Goal: Task Accomplishment & Management: Manage account settings

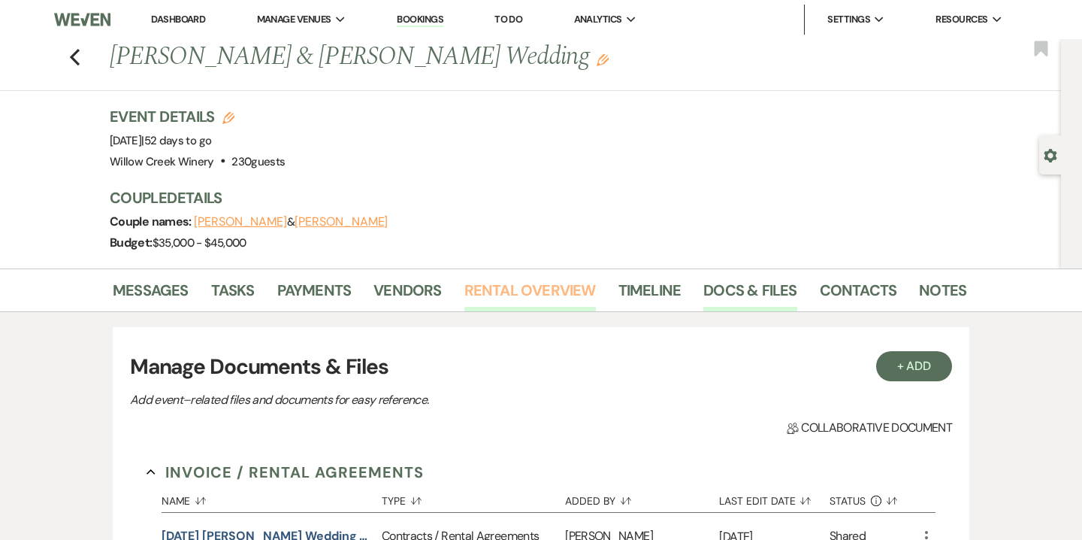
click at [573, 292] on link "Rental Overview" at bounding box center [531, 294] width 132 height 33
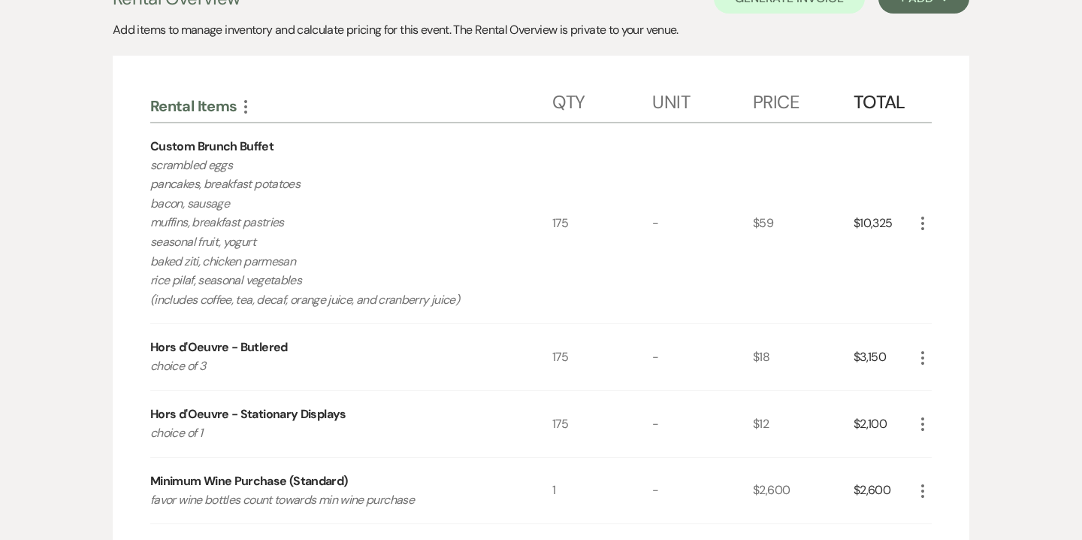
scroll to position [347, 0]
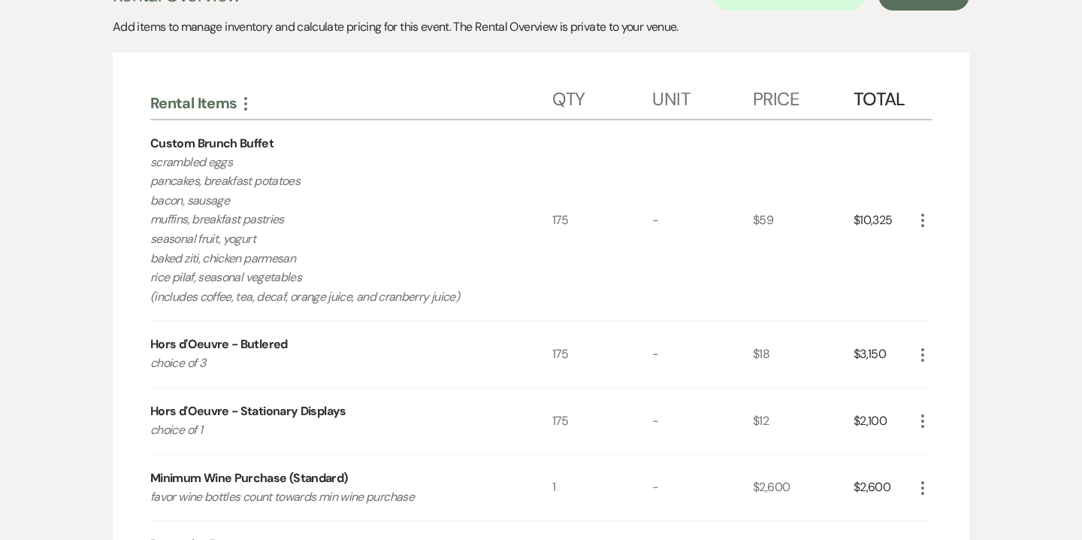
click at [928, 219] on icon "More" at bounding box center [923, 220] width 18 height 18
click at [955, 255] on button "Pencil Edit" at bounding box center [953, 250] width 78 height 24
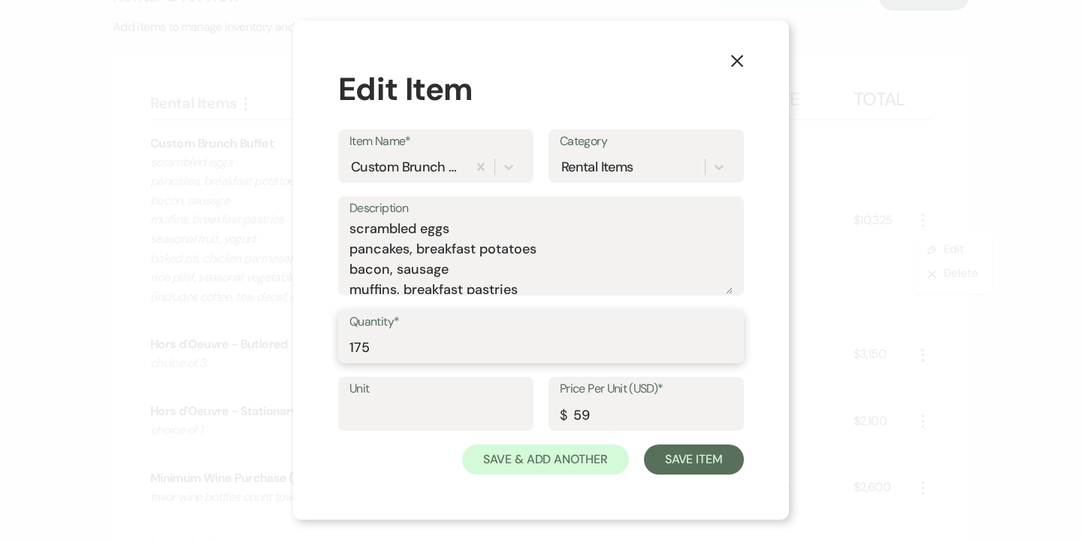
click at [356, 349] on input "175" at bounding box center [541, 346] width 383 height 29
type input "200"
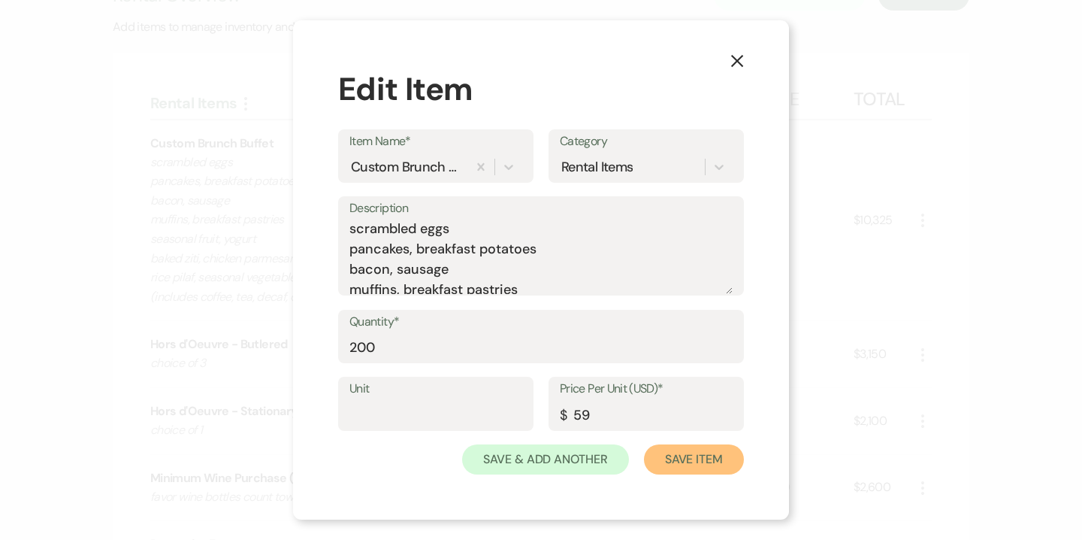
click at [682, 465] on button "Save Item" at bounding box center [694, 459] width 100 height 30
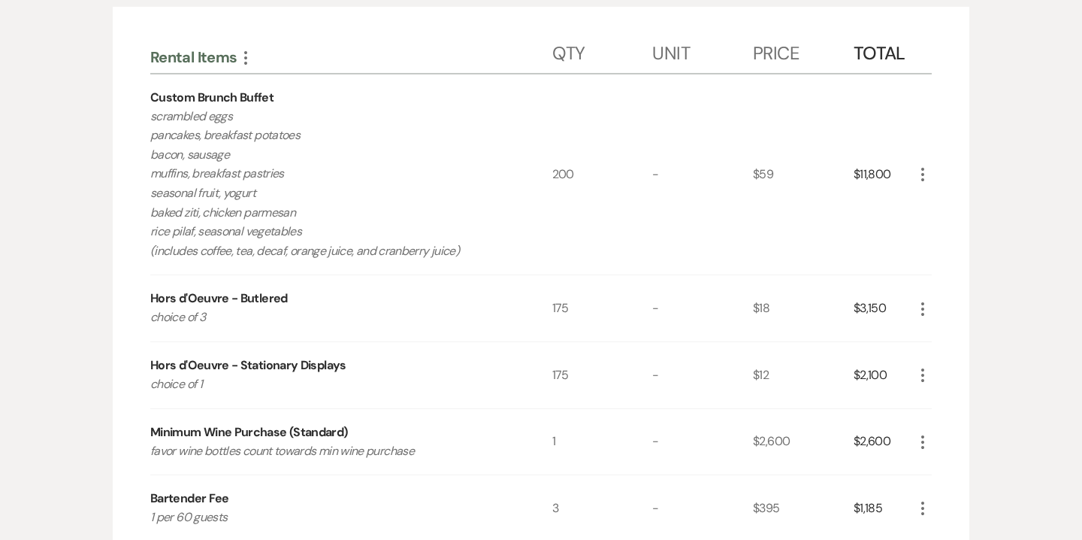
scroll to position [400, 0]
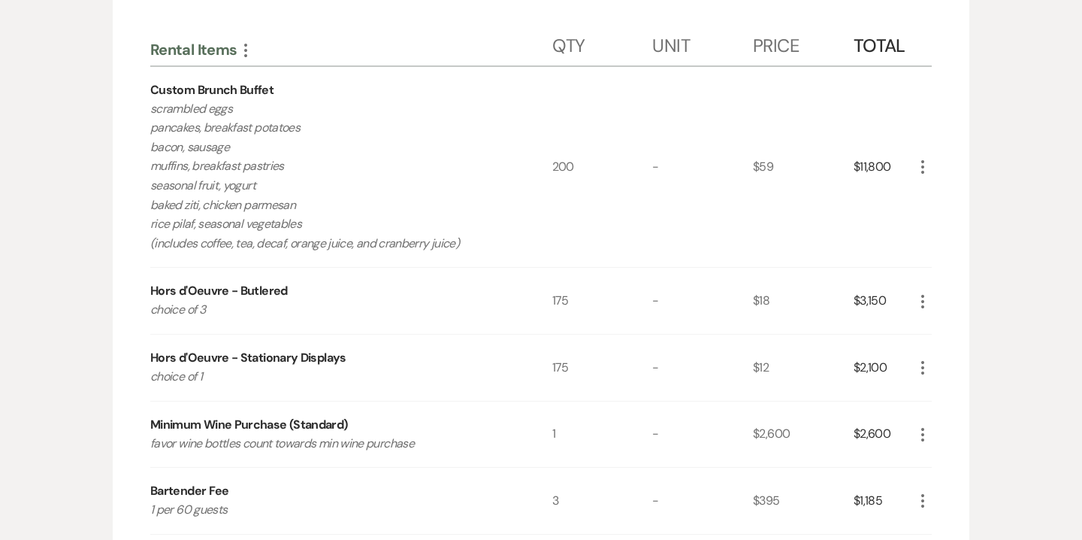
click at [925, 301] on icon "More" at bounding box center [923, 301] width 18 height 18
click at [951, 329] on button "Pencil Edit" at bounding box center [953, 331] width 78 height 24
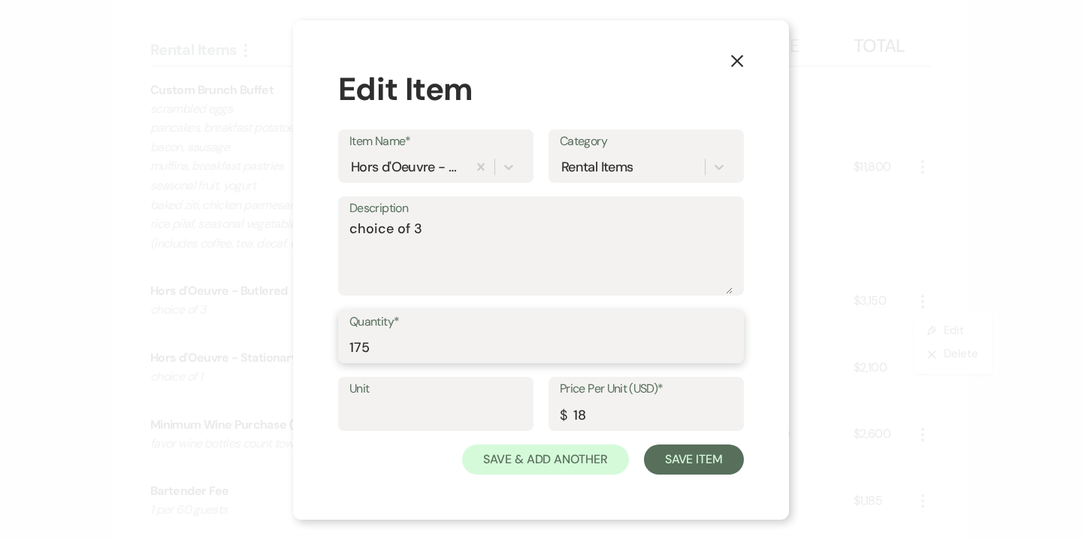
click at [395, 338] on input "175" at bounding box center [541, 346] width 383 height 29
type input "200"
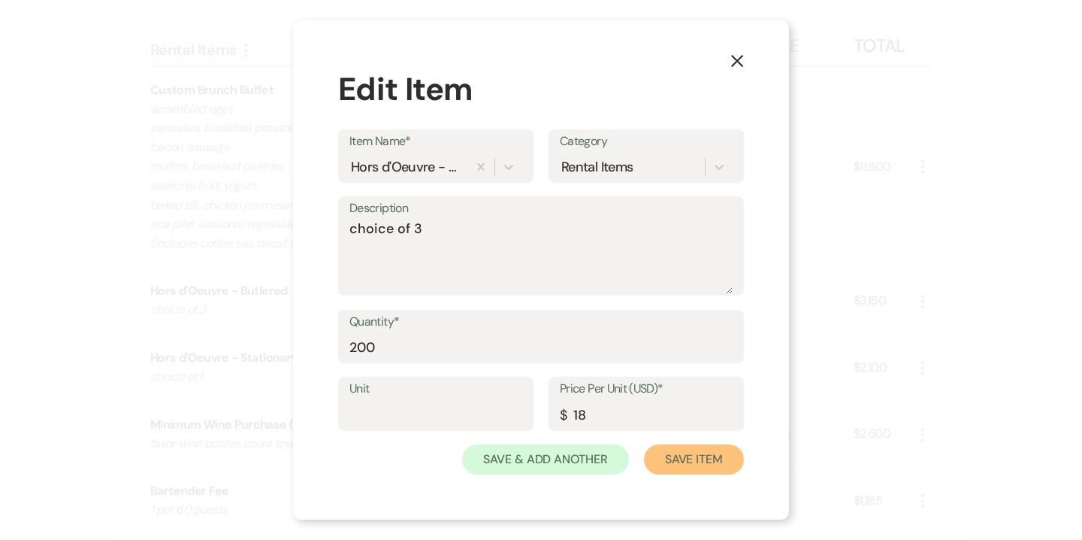
click at [713, 453] on button "Save Item" at bounding box center [694, 459] width 100 height 30
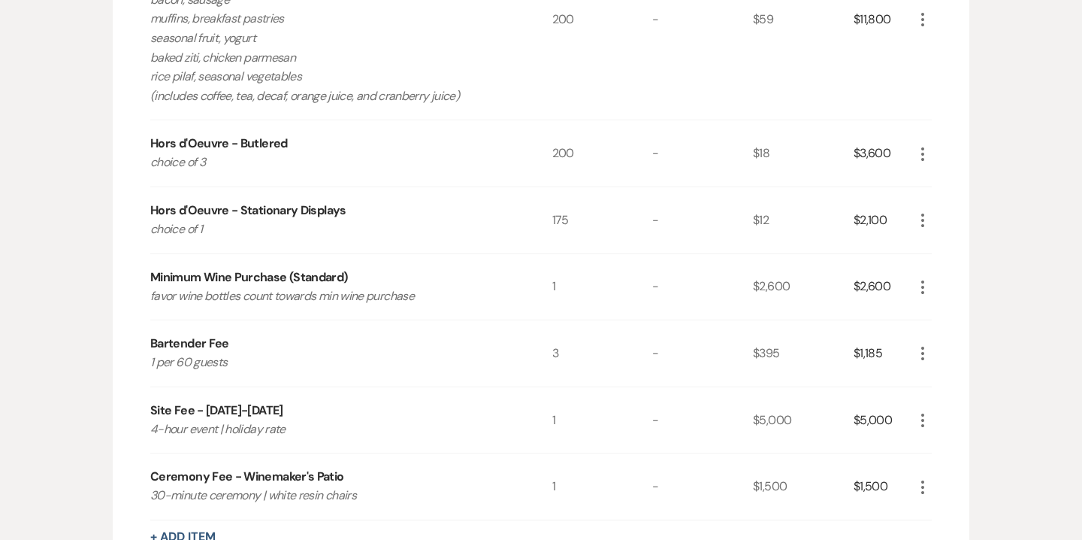
scroll to position [538, 0]
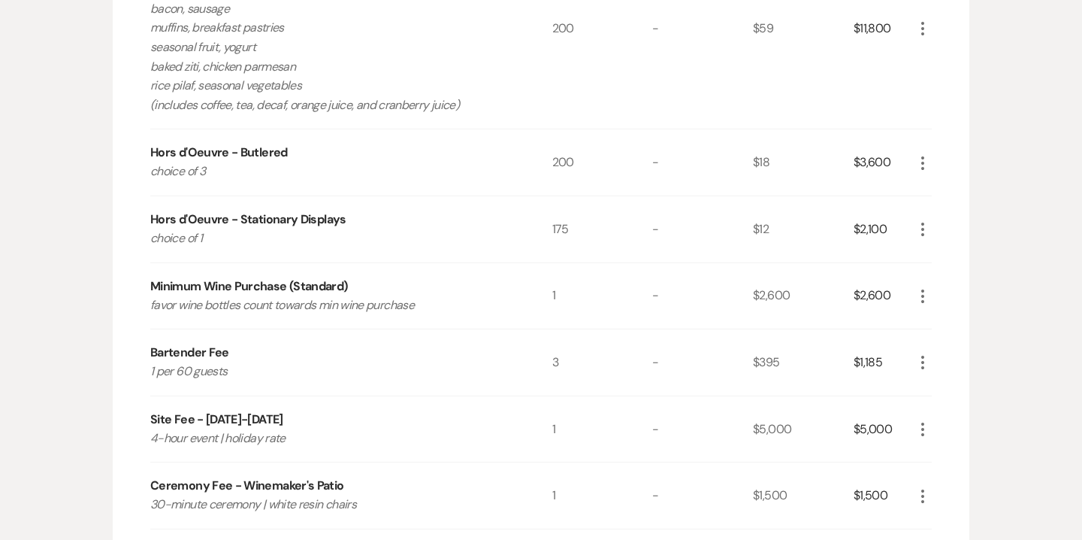
click at [924, 229] on use "button" at bounding box center [923, 230] width 3 height 14
click at [952, 257] on button "Pencil Edit" at bounding box center [953, 259] width 78 height 24
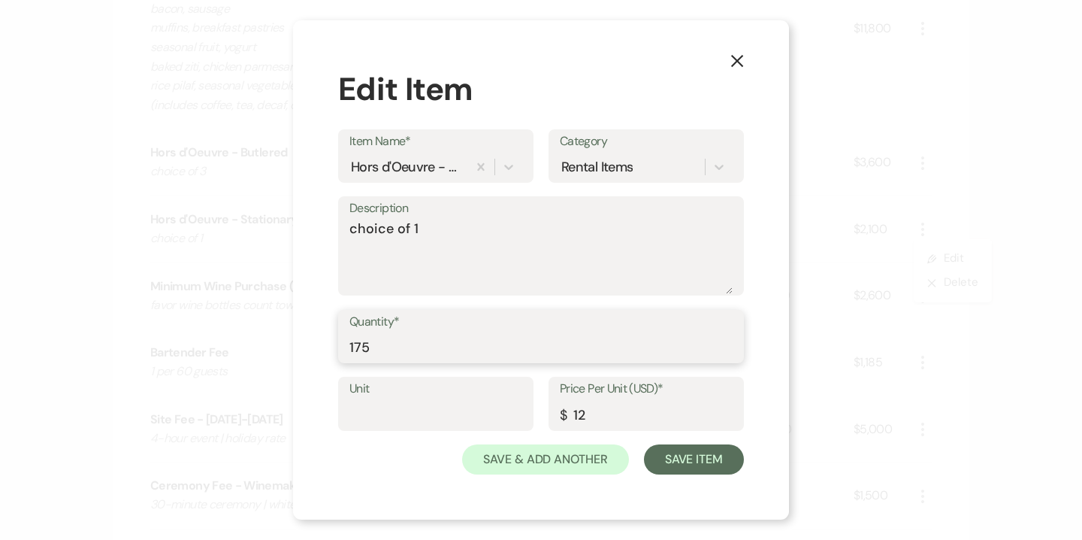
click at [404, 346] on input "175" at bounding box center [541, 346] width 383 height 29
type input "200"
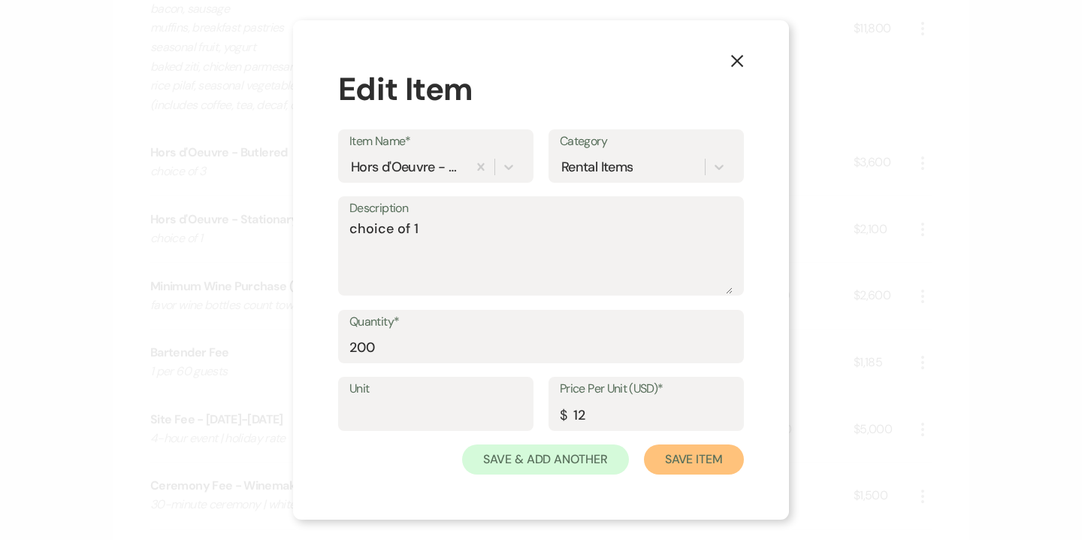
click at [722, 459] on button "Save Item" at bounding box center [694, 459] width 100 height 30
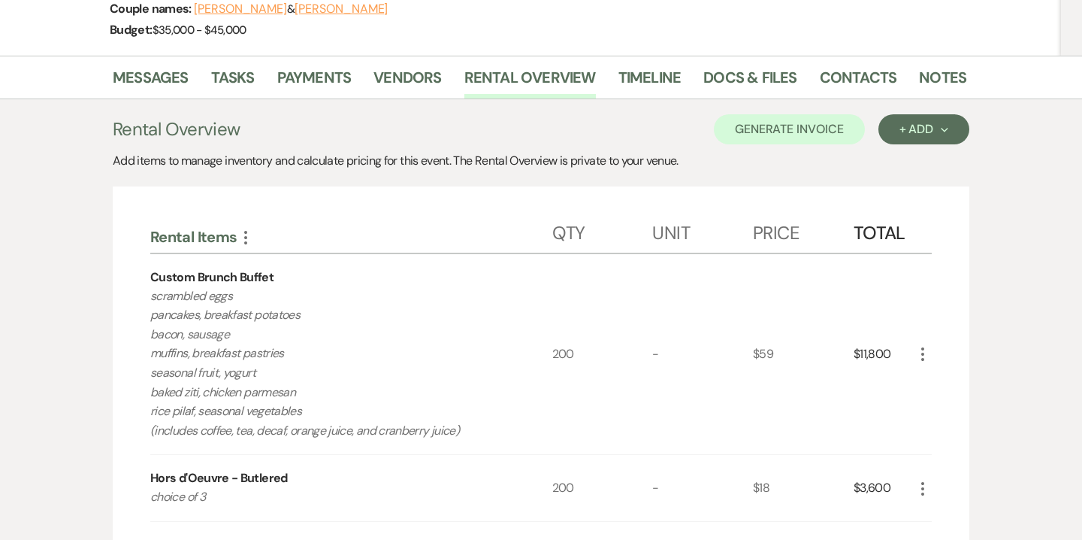
scroll to position [0, 0]
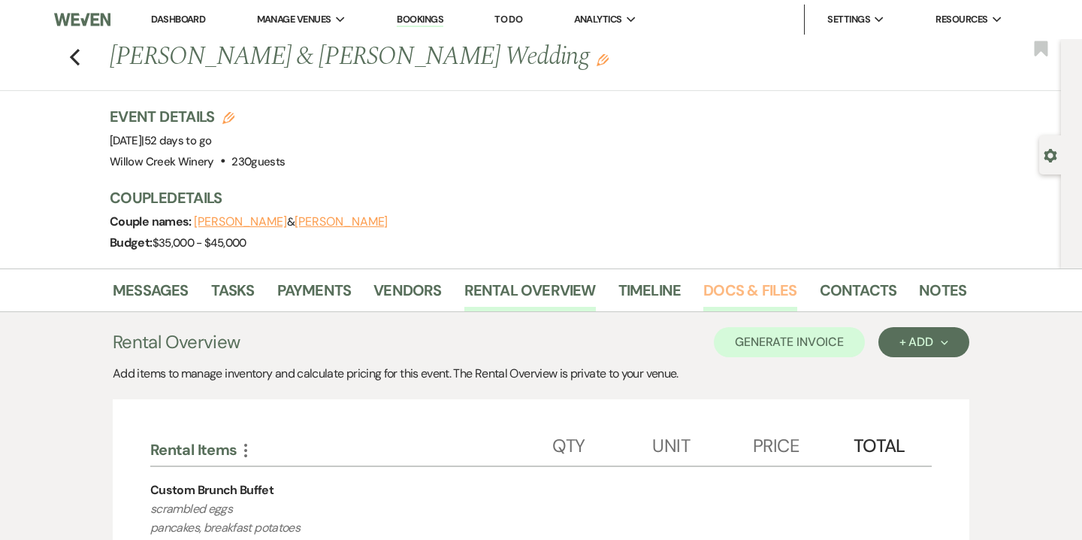
click at [719, 304] on link "Docs & Files" at bounding box center [750, 294] width 93 height 33
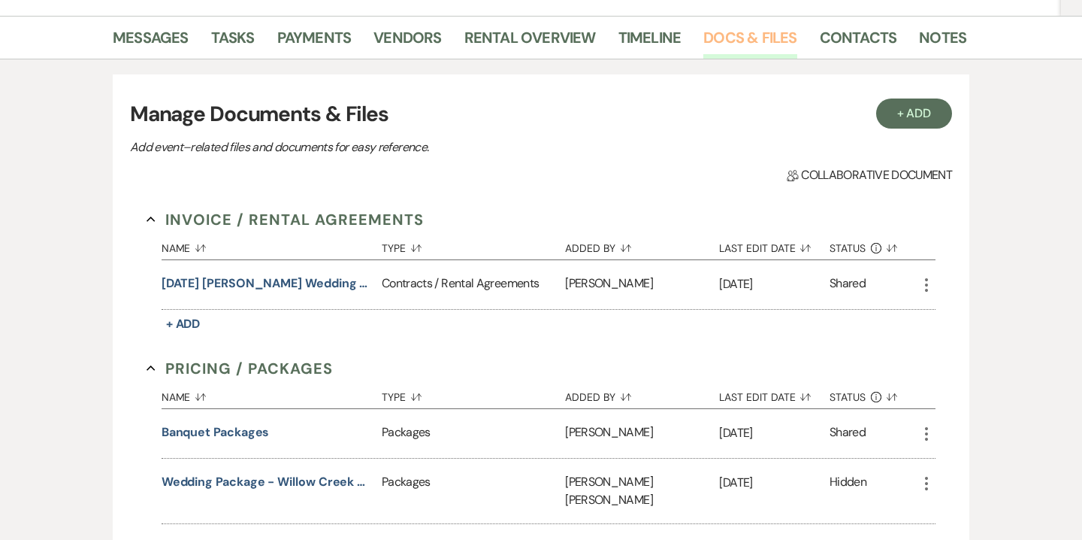
scroll to position [255, 0]
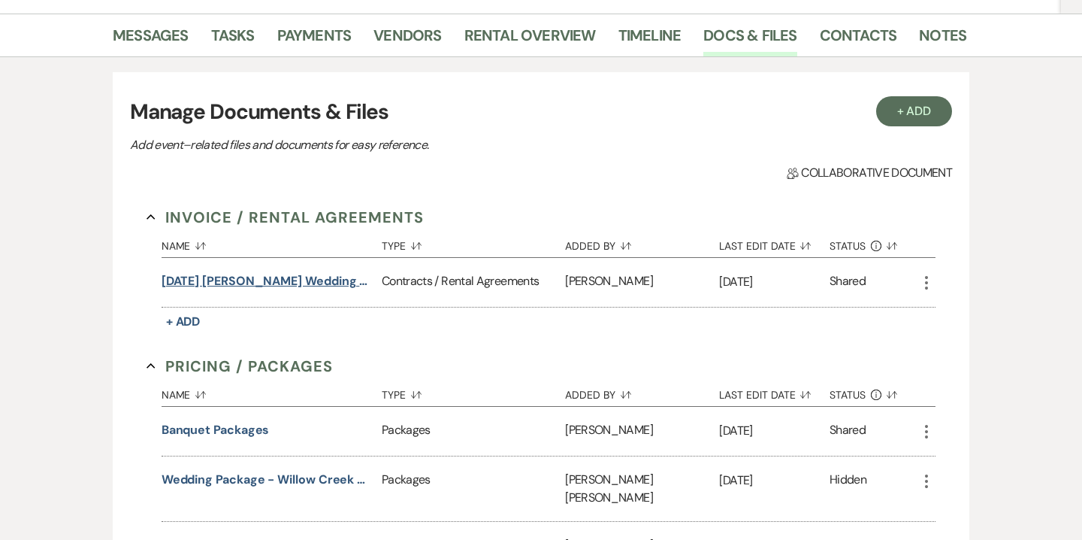
click at [280, 278] on button "10.12.25 King-Miller Wedding Contract" at bounding box center [269, 281] width 214 height 18
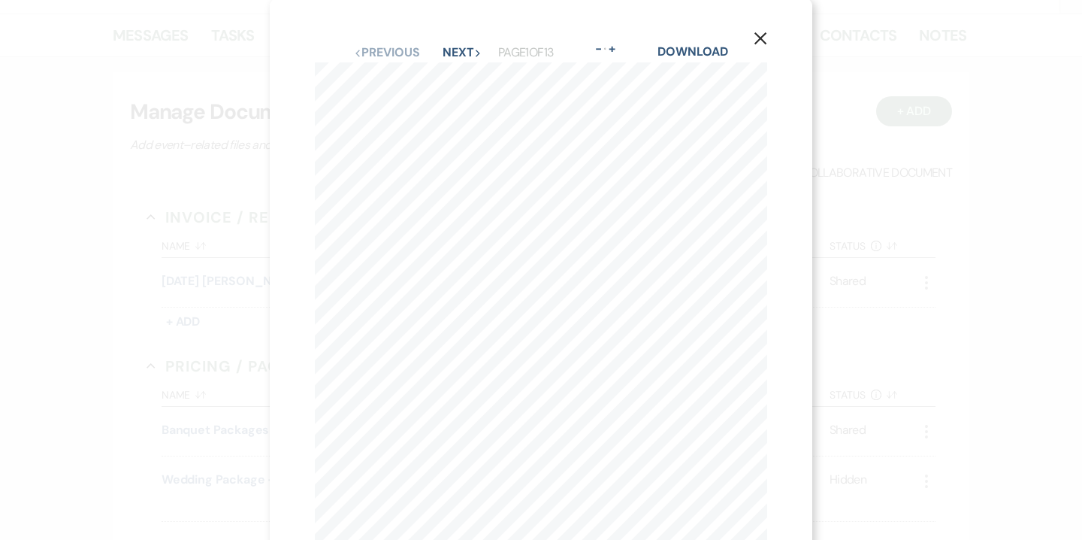
scroll to position [0, 0]
click at [462, 56] on button "Next Next" at bounding box center [462, 55] width 39 height 12
click at [751, 41] on button "X" at bounding box center [760, 40] width 23 height 26
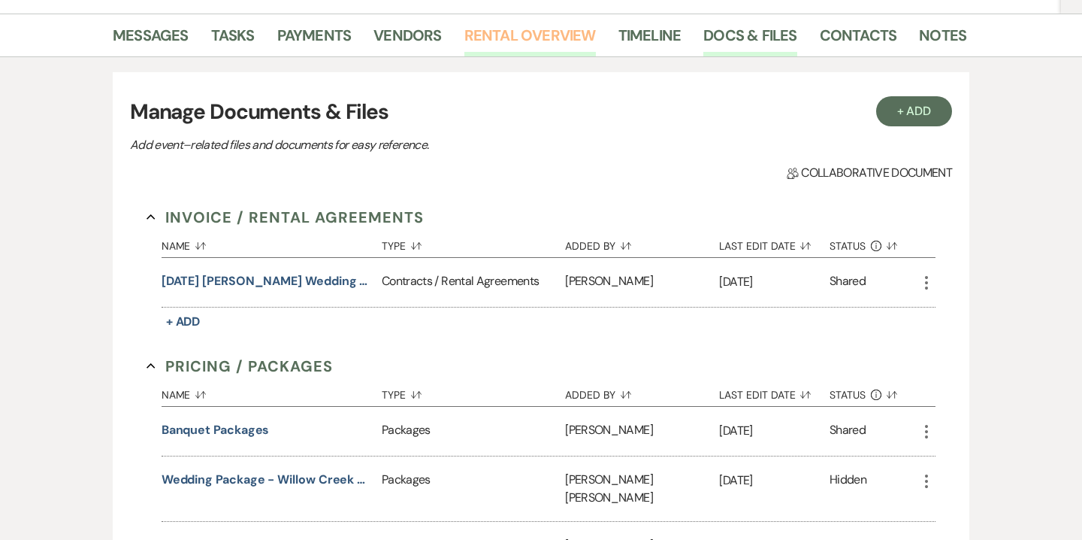
click at [534, 33] on link "Rental Overview" at bounding box center [531, 39] width 132 height 33
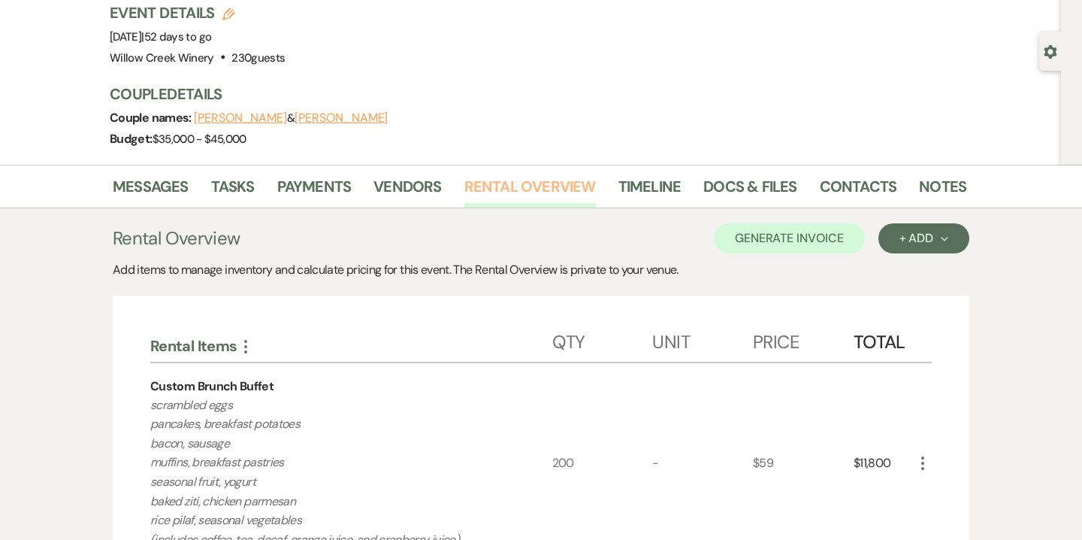
scroll to position [88, 0]
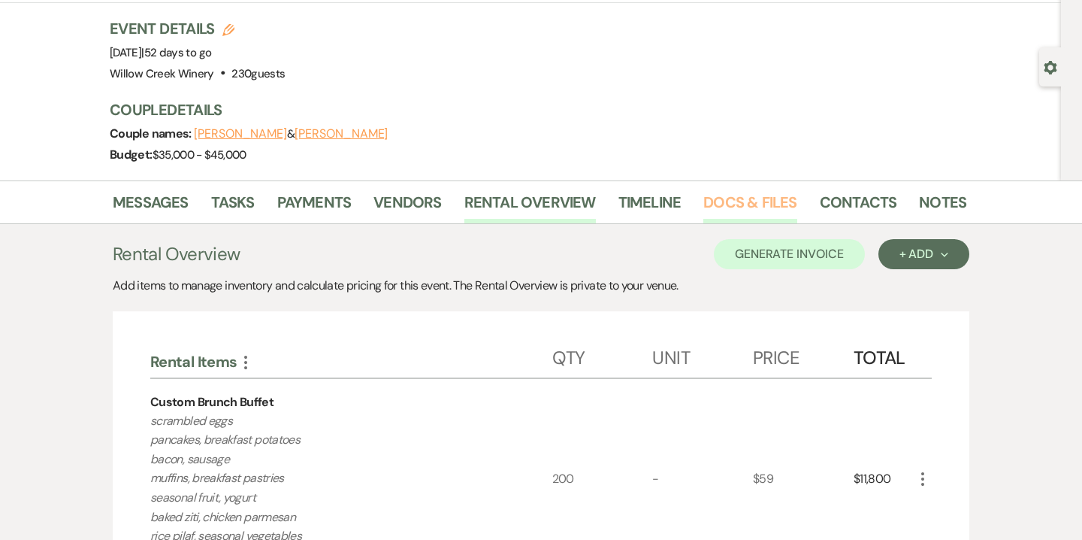
click at [764, 206] on link "Docs & Files" at bounding box center [750, 206] width 93 height 33
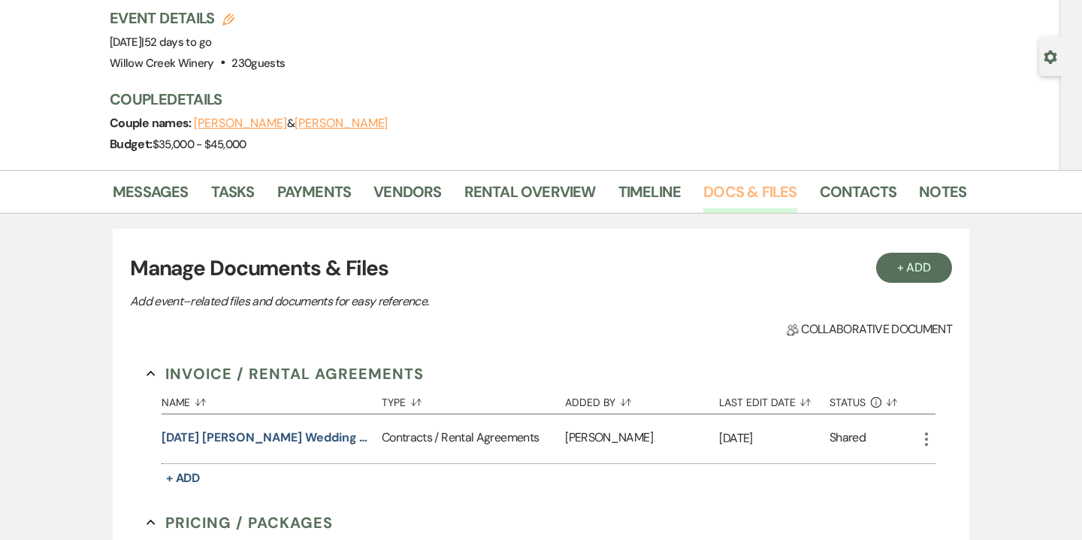
scroll to position [103, 0]
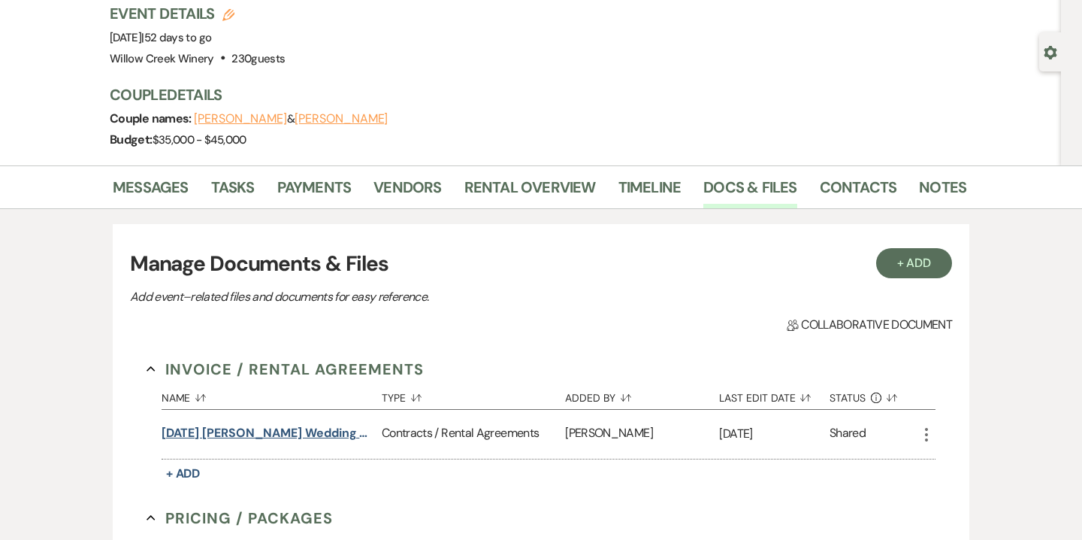
click at [334, 431] on button "10.12.25 King-Miller Wedding Contract" at bounding box center [269, 433] width 214 height 18
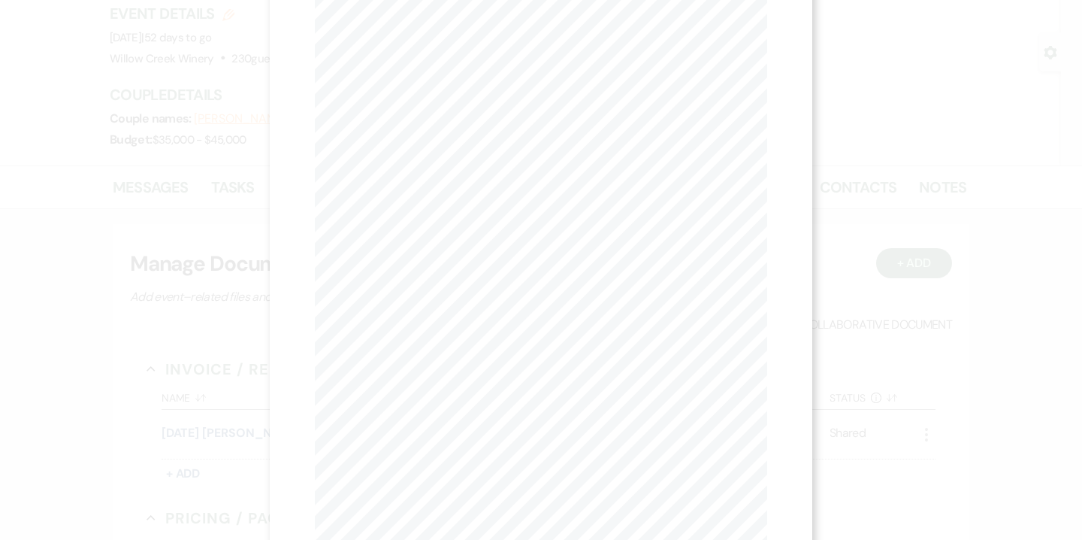
scroll to position [0, 0]
click at [472, 49] on button "Next Next" at bounding box center [462, 55] width 39 height 12
click at [470, 55] on button "Next Next" at bounding box center [462, 55] width 39 height 12
click at [467, 51] on button "Next Next" at bounding box center [462, 55] width 39 height 12
click at [466, 59] on button "Next Next" at bounding box center [461, 55] width 39 height 12
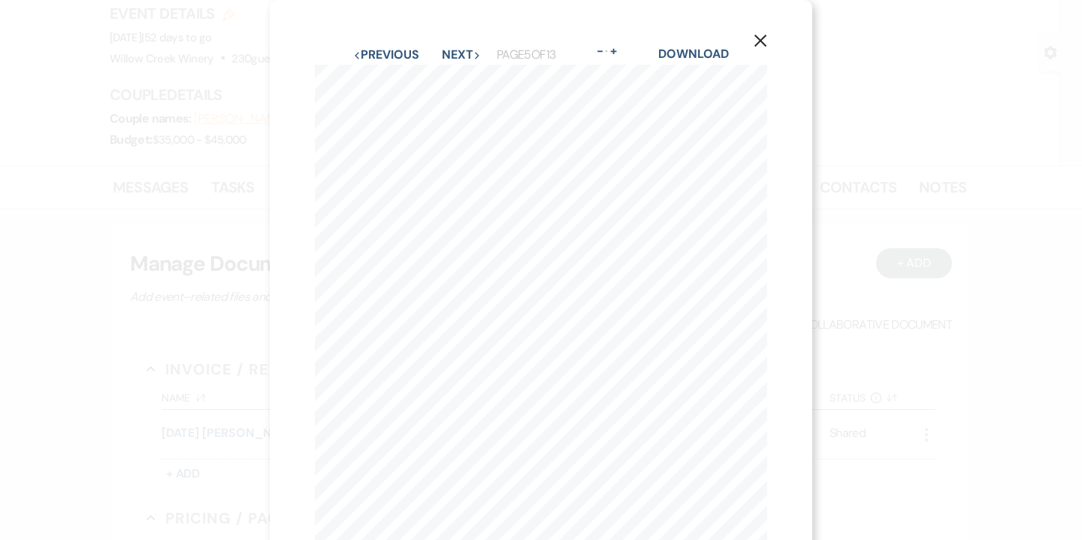
click at [764, 38] on use "button" at bounding box center [761, 41] width 12 height 12
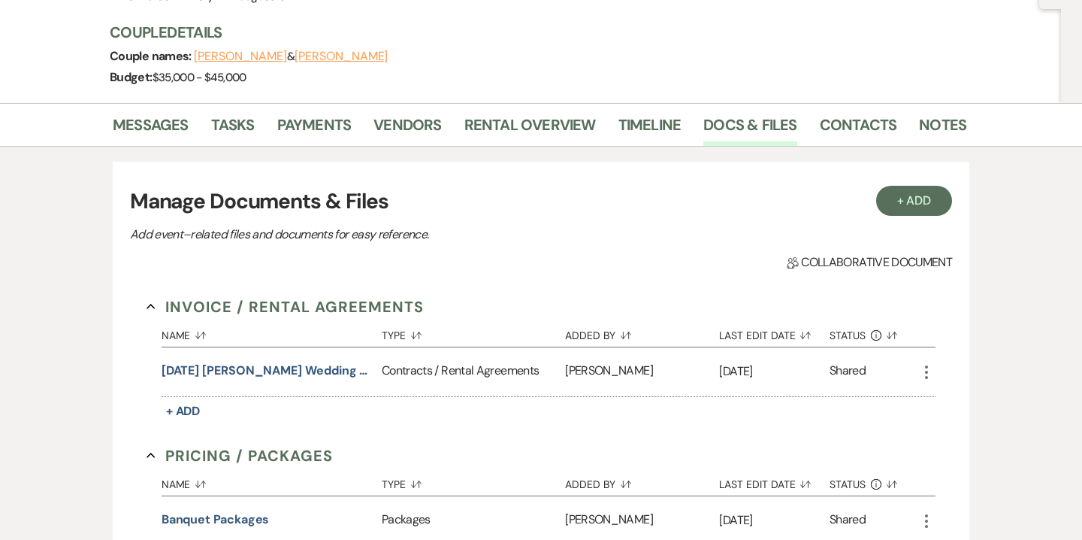
scroll to position [166, 0]
click at [533, 128] on link "Rental Overview" at bounding box center [531, 128] width 132 height 33
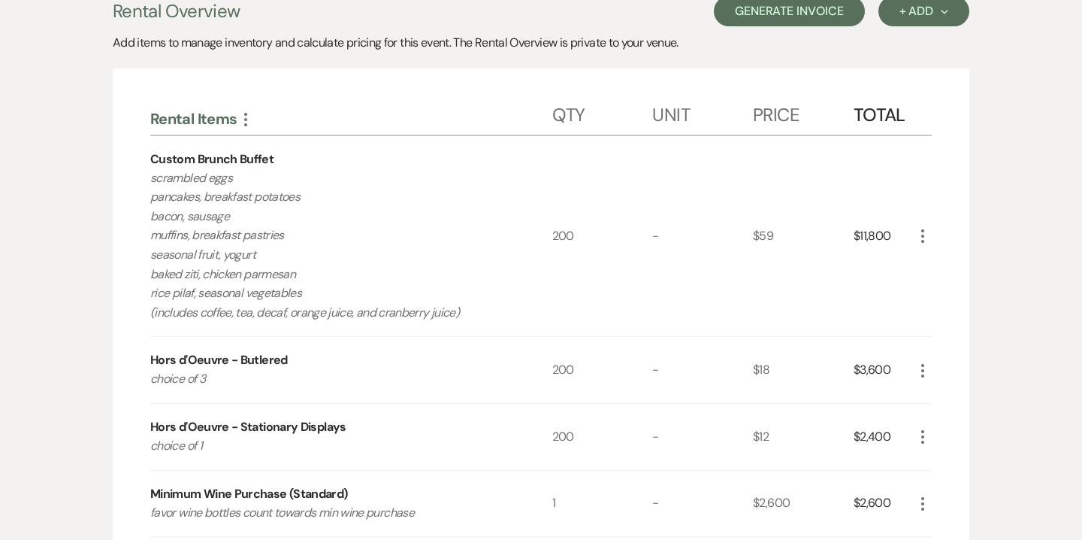
scroll to position [286, 0]
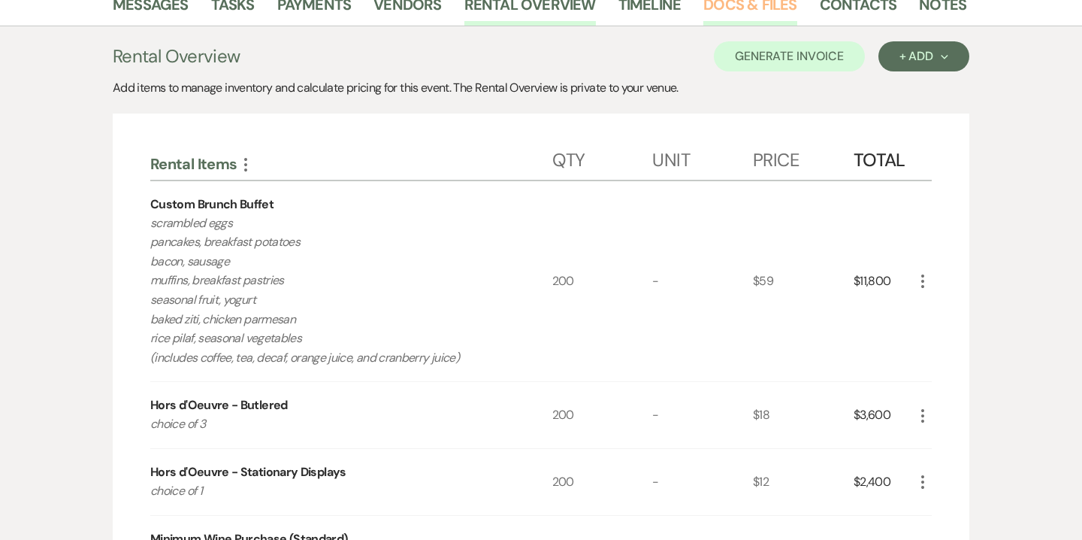
click at [738, 8] on link "Docs & Files" at bounding box center [750, 8] width 93 height 33
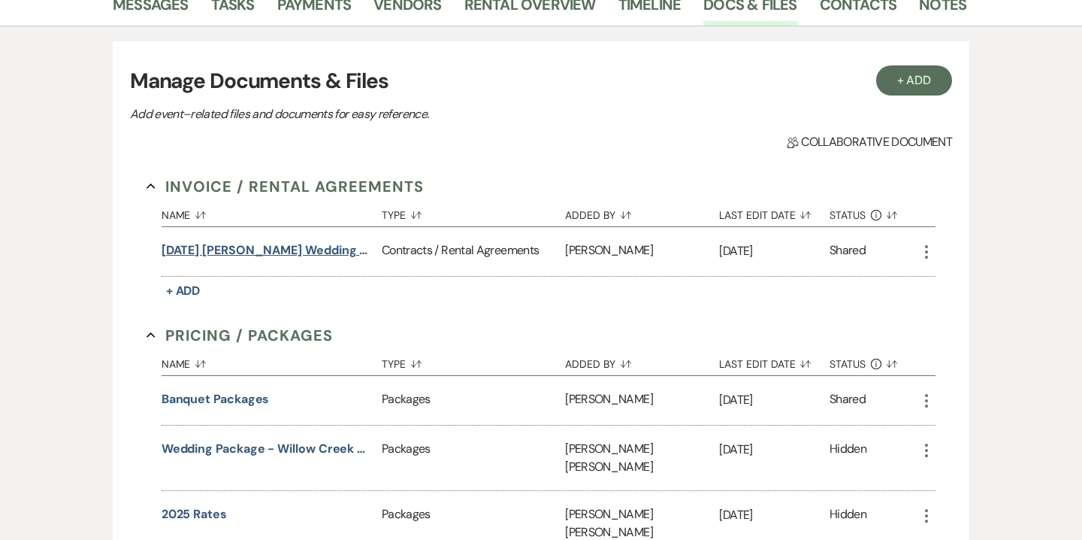
click at [322, 250] on button "10.12.25 King-Miller Wedding Contract" at bounding box center [269, 250] width 214 height 18
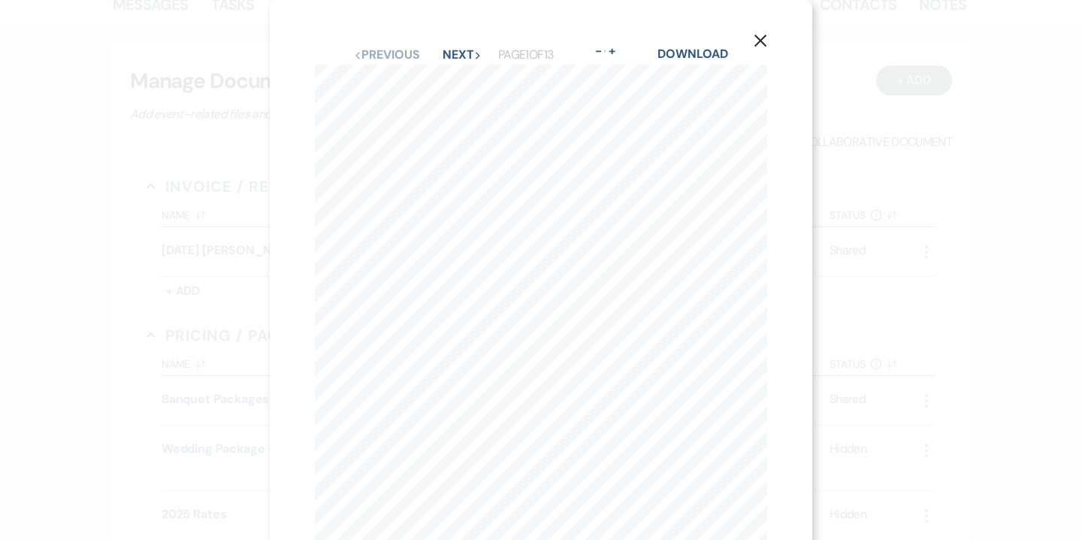
click at [766, 43] on icon "X" at bounding box center [761, 41] width 14 height 14
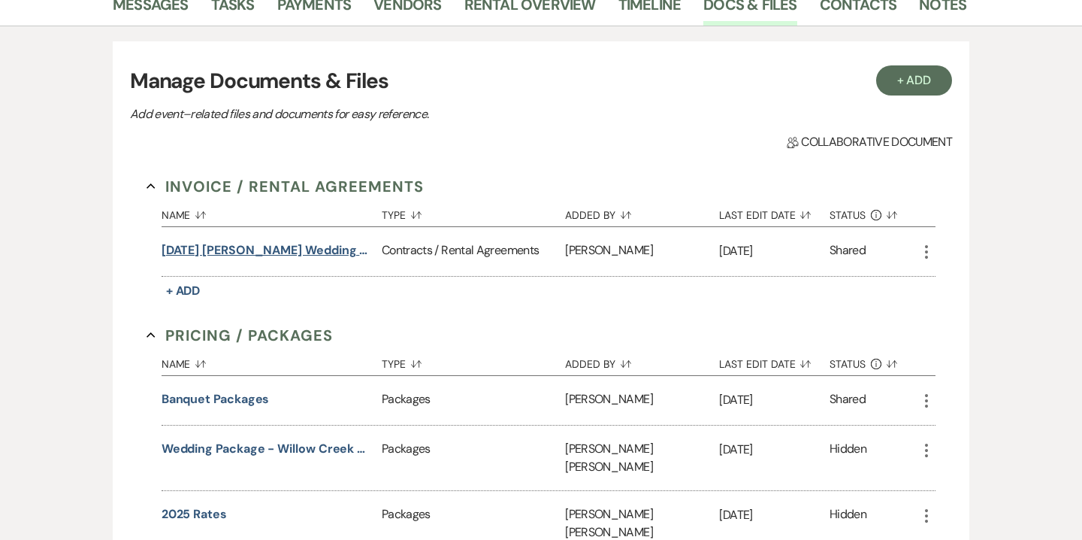
click at [297, 253] on button "10.12.25 King-Miller Wedding Contract" at bounding box center [269, 250] width 214 height 18
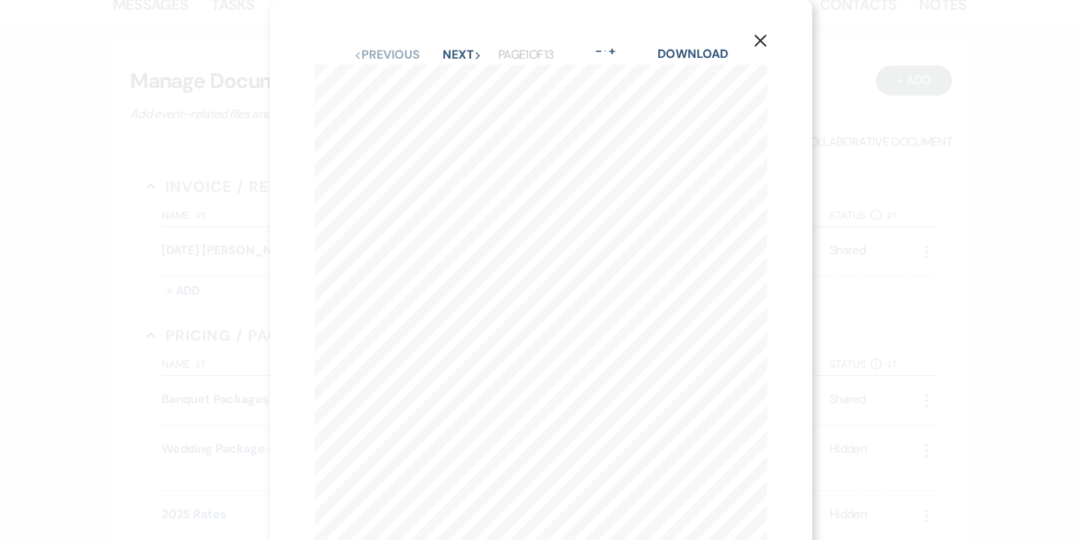
click at [762, 35] on icon "X" at bounding box center [761, 41] width 14 height 14
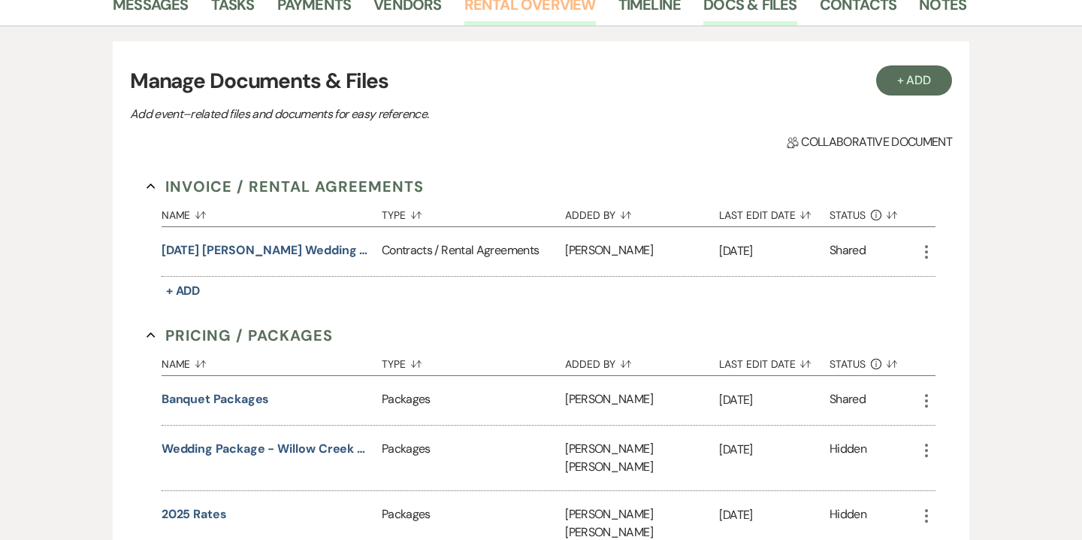
click at [563, 11] on link "Rental Overview" at bounding box center [531, 8] width 132 height 33
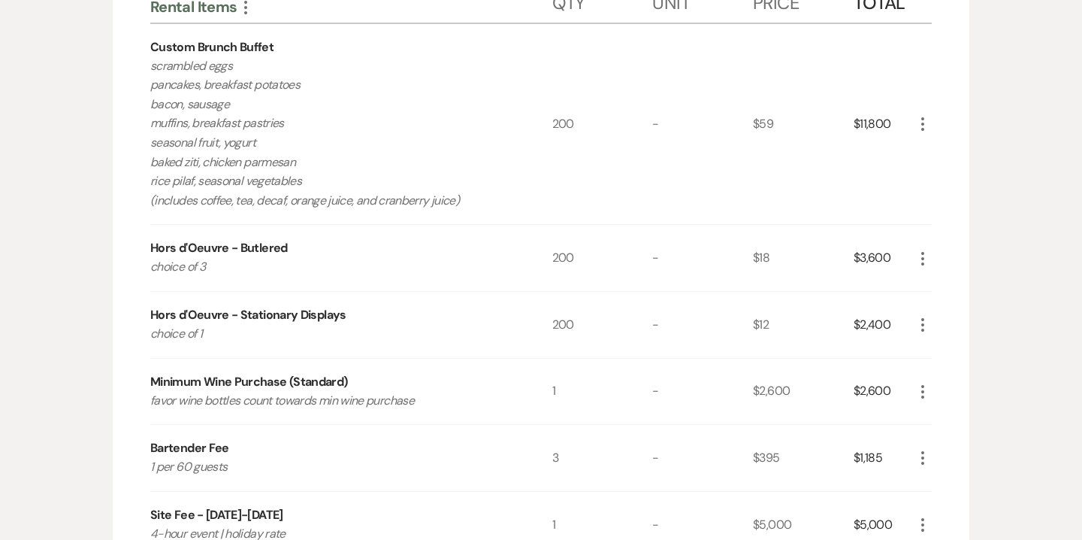
scroll to position [465, 0]
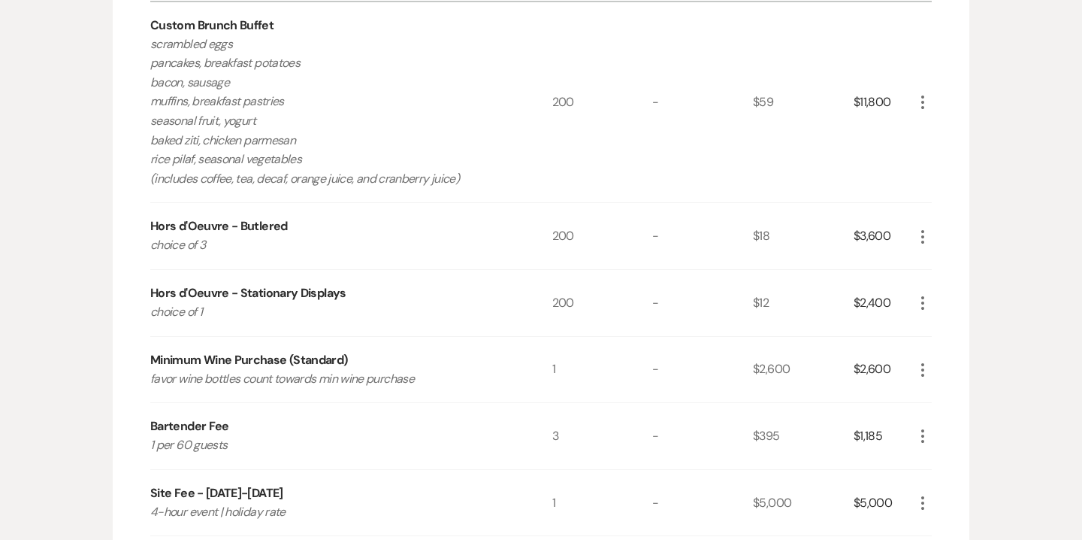
click at [925, 98] on icon "More" at bounding box center [923, 102] width 18 height 18
click at [949, 129] on button "Pencil Edit" at bounding box center [953, 132] width 78 height 24
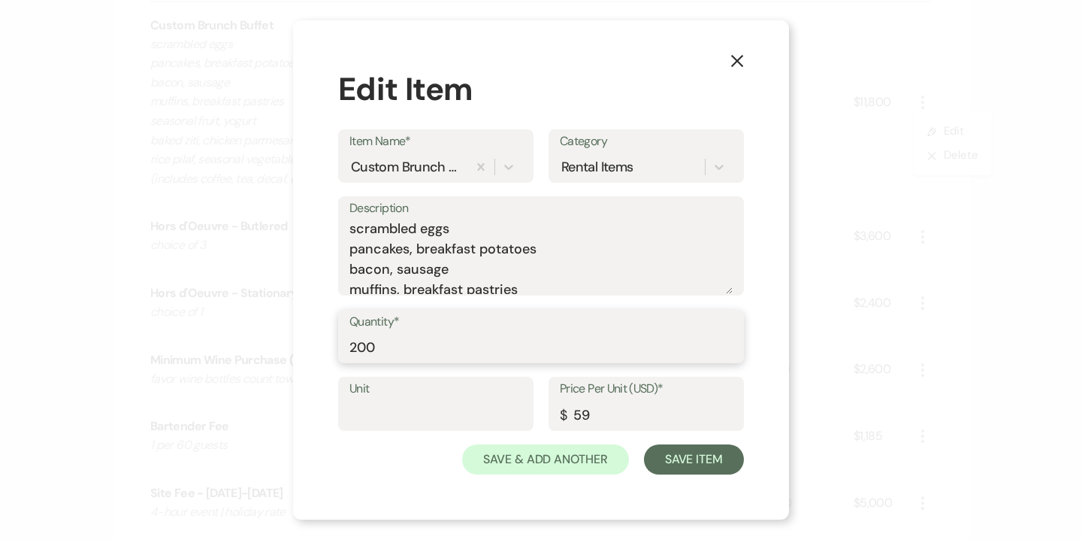
click at [366, 346] on input "200" at bounding box center [541, 346] width 383 height 29
type input "175"
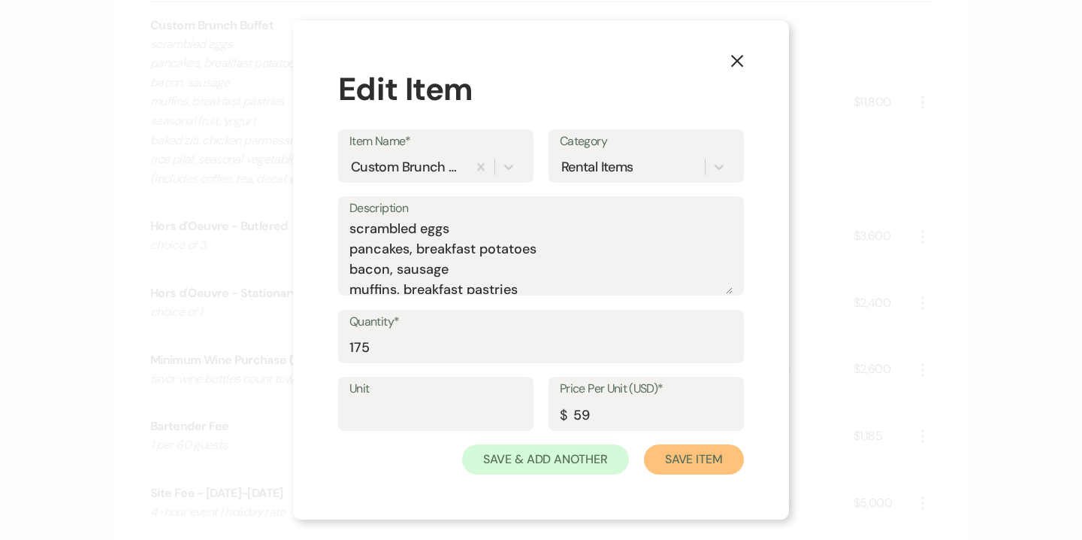
click at [696, 456] on button "Save Item" at bounding box center [694, 459] width 100 height 30
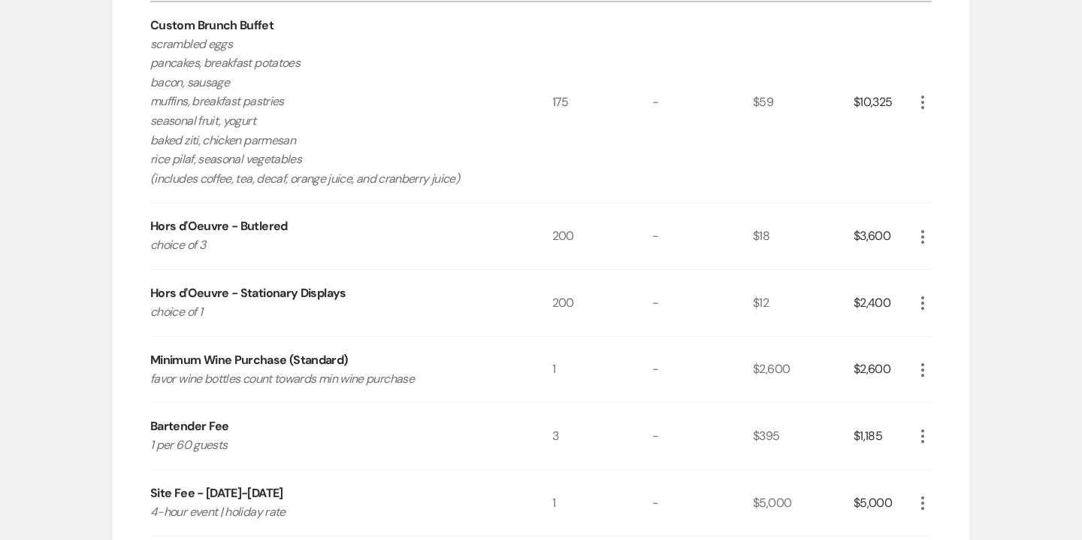
click at [922, 236] on use "button" at bounding box center [923, 237] width 3 height 14
click at [943, 258] on button "Pencil Edit" at bounding box center [953, 266] width 78 height 24
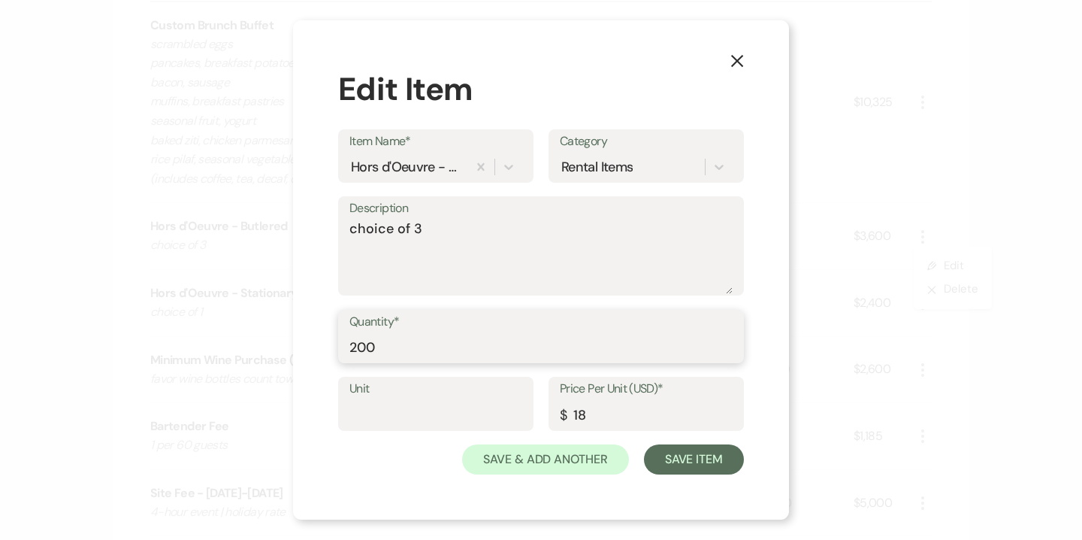
click at [387, 352] on input "200" at bounding box center [541, 346] width 383 height 29
type input "175"
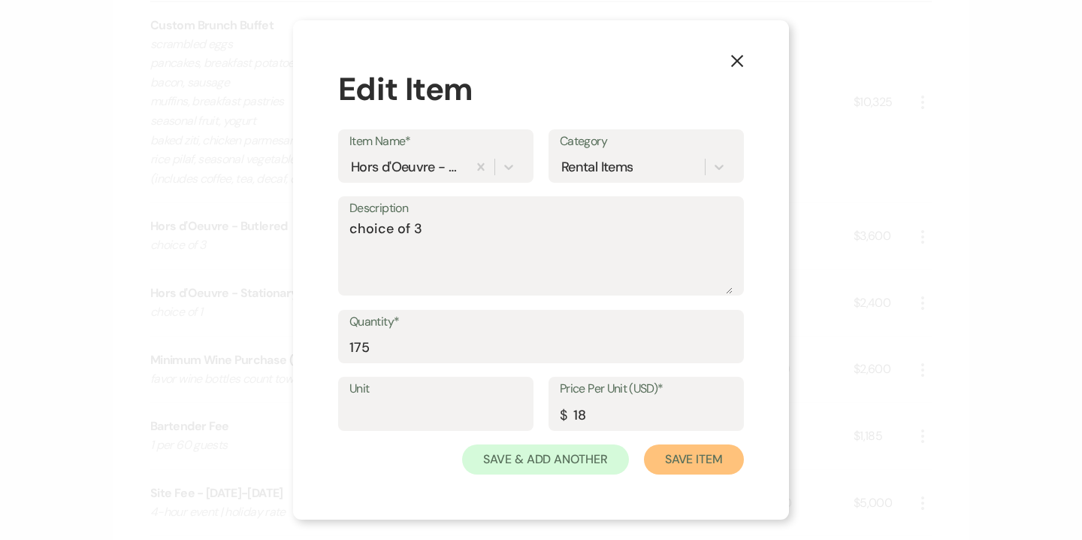
click at [698, 457] on button "Save Item" at bounding box center [694, 459] width 100 height 30
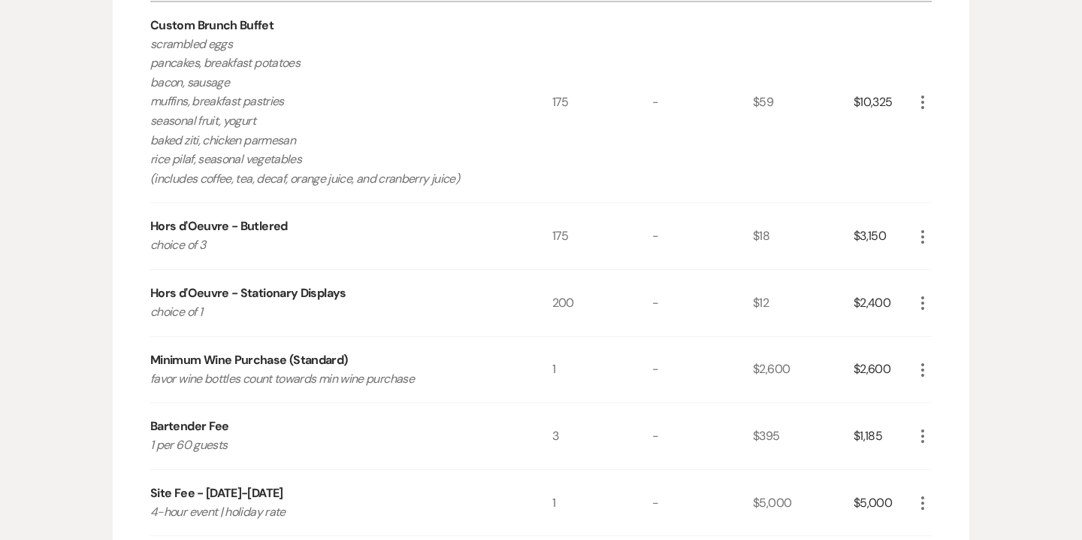
click at [928, 304] on icon "More" at bounding box center [923, 303] width 18 height 18
click at [954, 325] on button "Pencil Edit" at bounding box center [953, 332] width 78 height 24
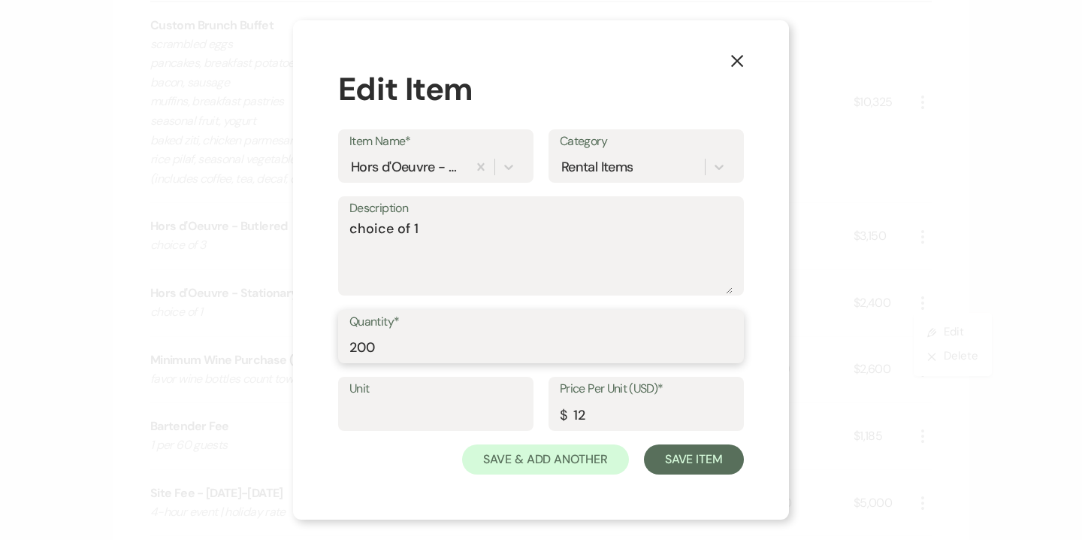
click at [409, 348] on input "200" at bounding box center [541, 346] width 383 height 29
type input "175"
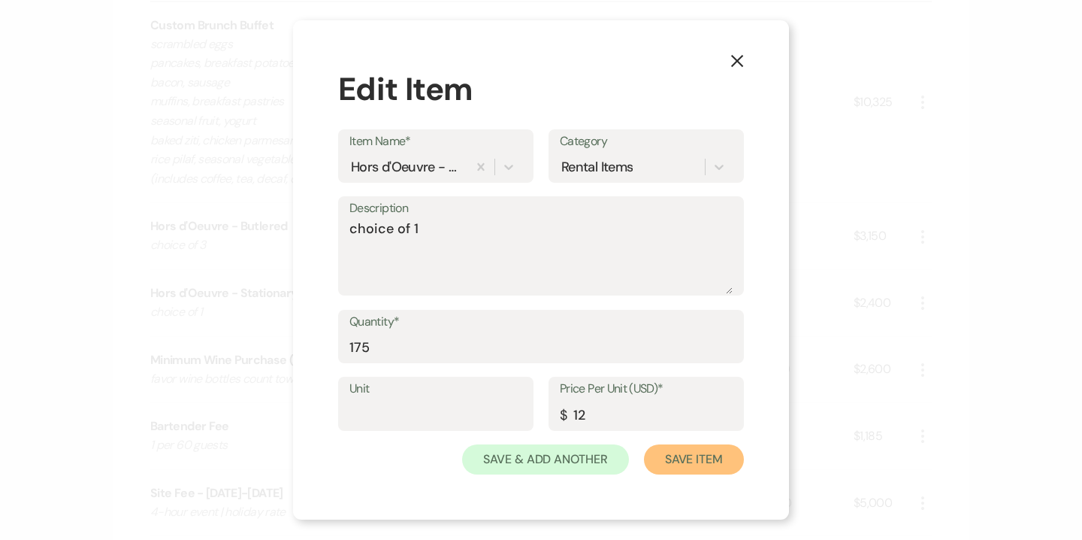
click at [695, 456] on button "Save Item" at bounding box center [694, 459] width 100 height 30
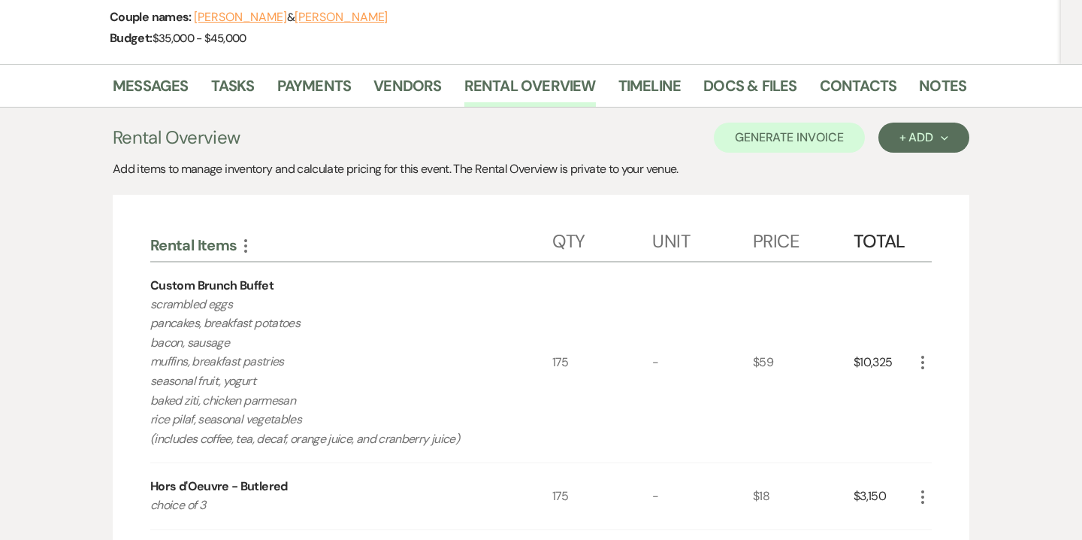
scroll to position [202, 0]
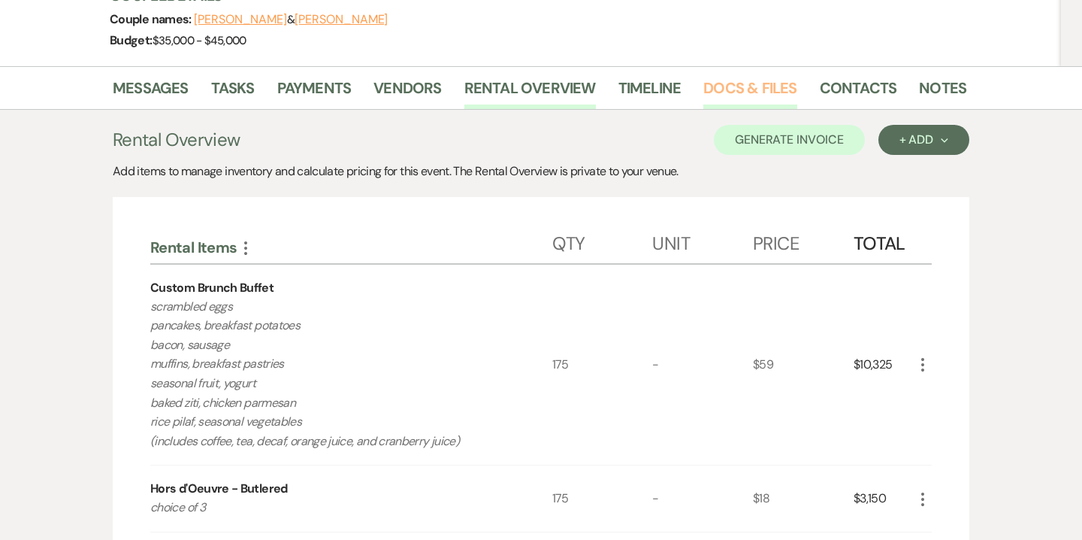
click at [767, 91] on link "Docs & Files" at bounding box center [750, 92] width 93 height 33
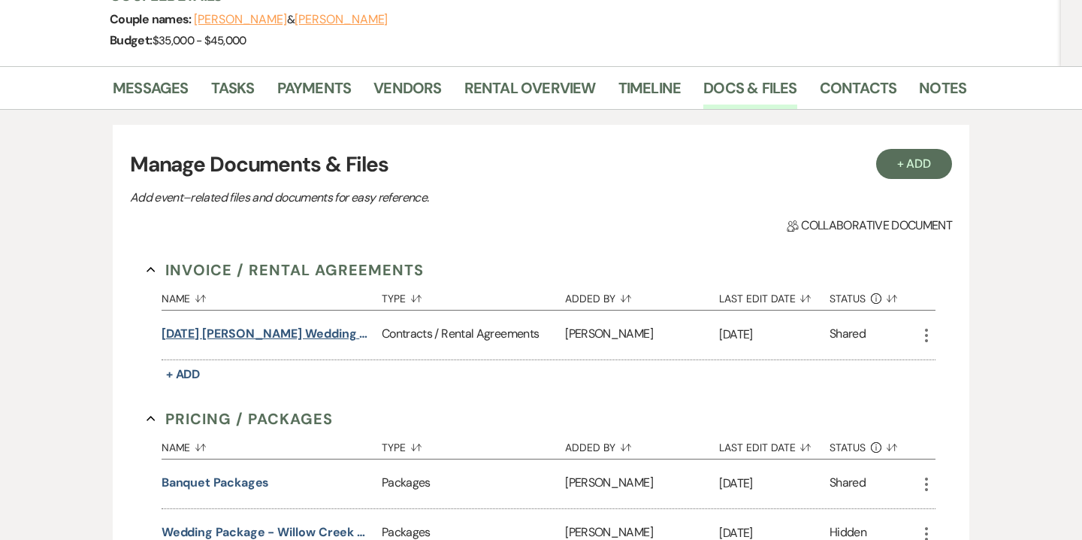
click at [352, 334] on button "10.12.25 King-Miller Wedding Contract" at bounding box center [269, 334] width 214 height 18
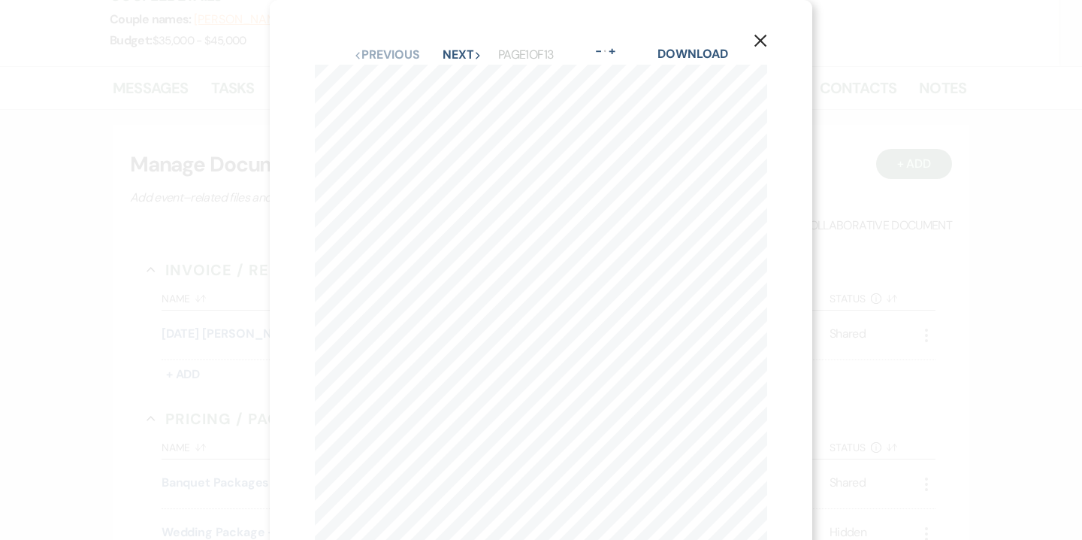
click at [760, 50] on button "X" at bounding box center [760, 40] width 23 height 26
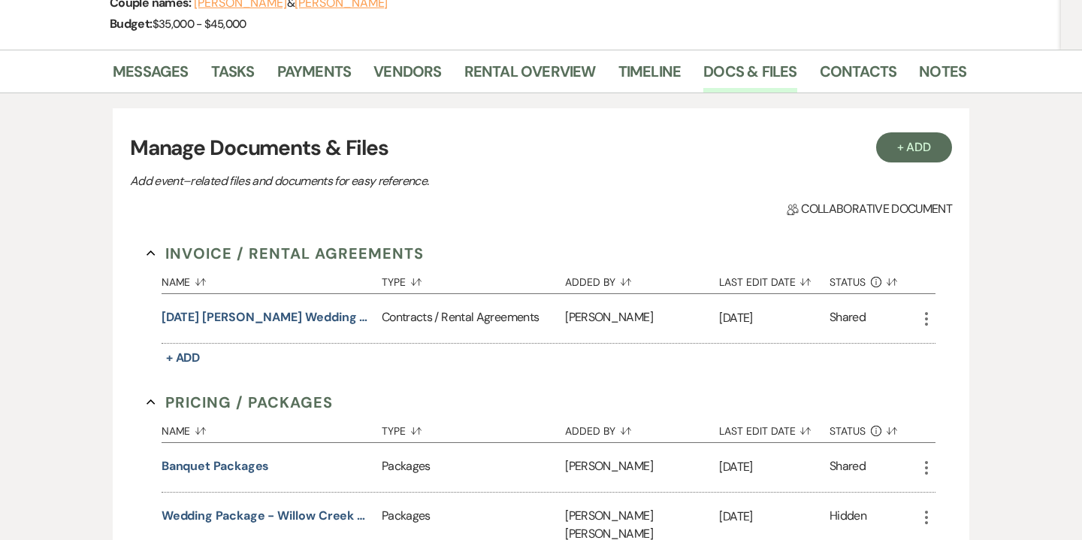
scroll to position [211, 0]
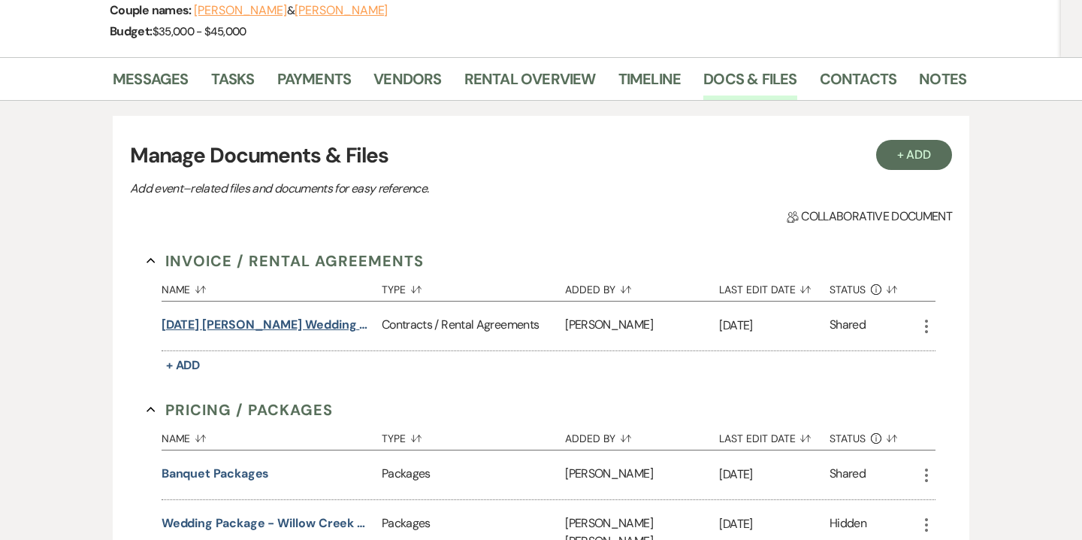
click at [301, 323] on button "10.12.25 King-Miller Wedding Contract" at bounding box center [269, 325] width 214 height 18
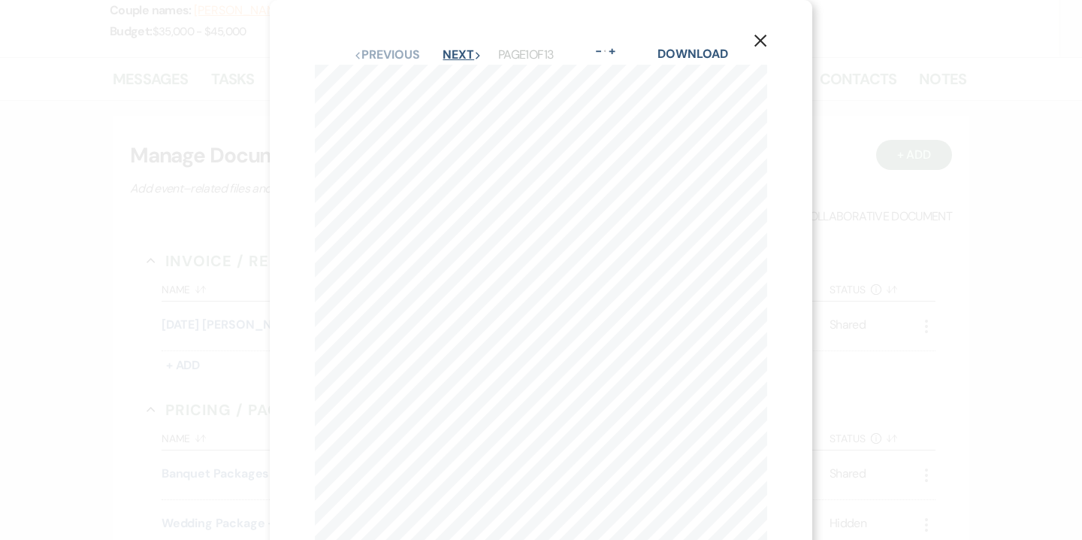
click at [462, 50] on button "Next Next" at bounding box center [462, 55] width 39 height 12
click at [758, 40] on icon "X" at bounding box center [761, 41] width 14 height 14
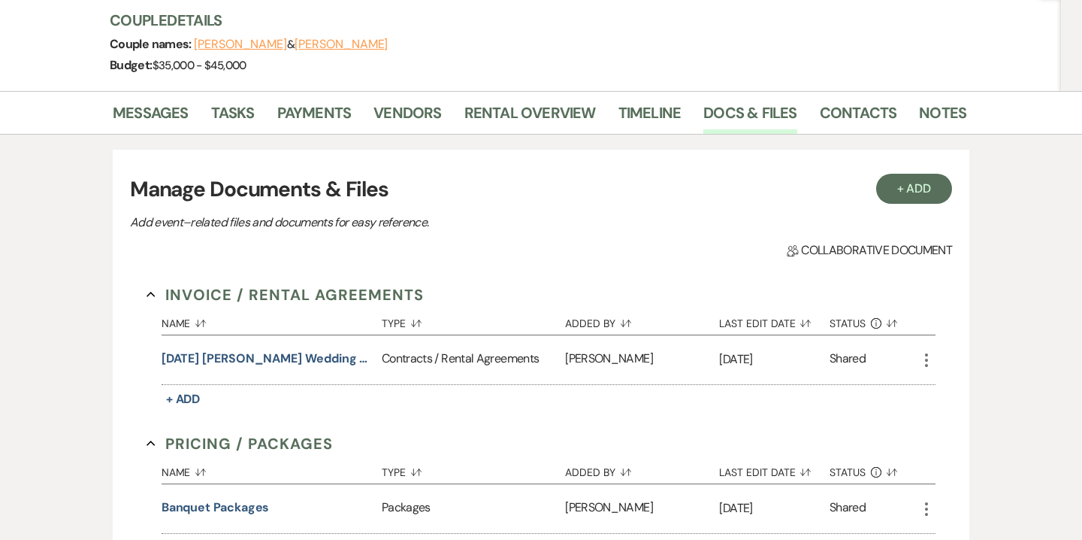
scroll to position [176, 0]
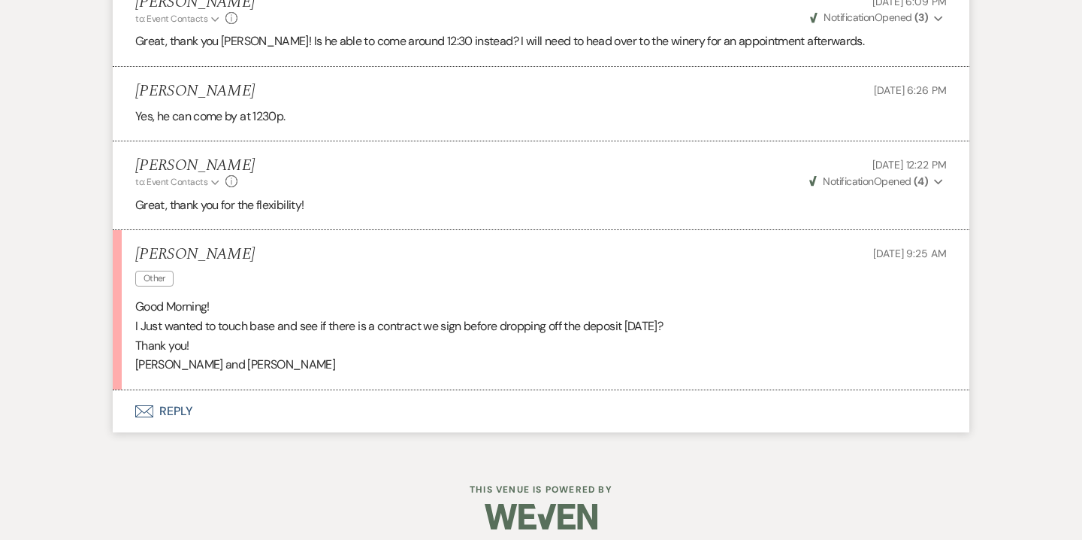
click at [183, 414] on button "Envelope Reply" at bounding box center [541, 411] width 857 height 42
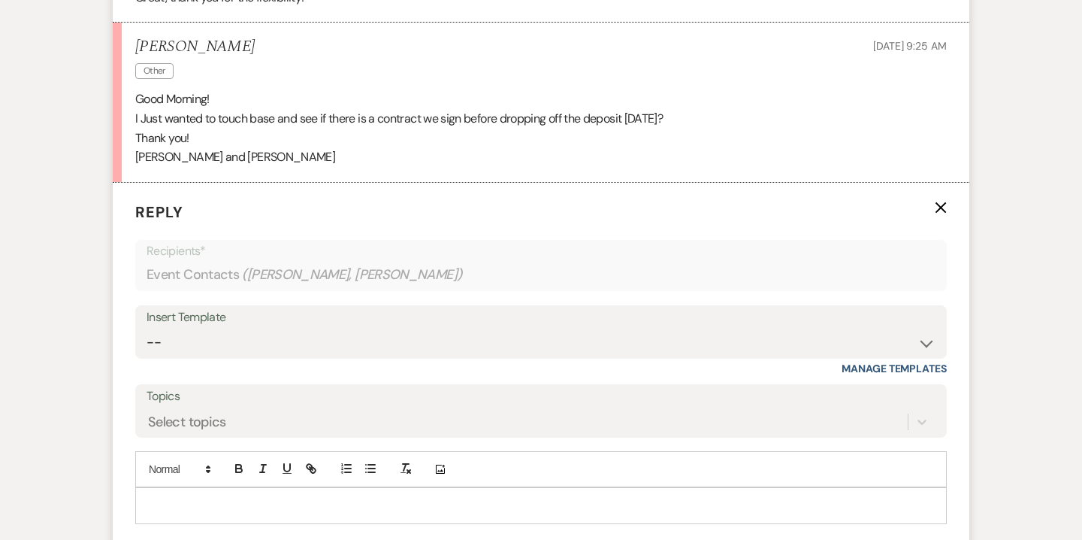
scroll to position [2433, 0]
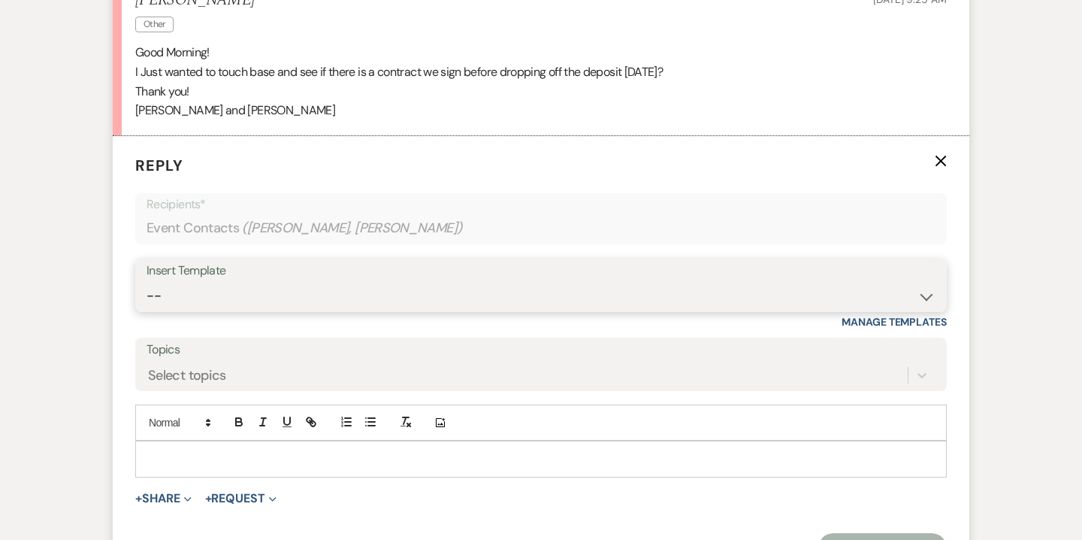
click at [276, 301] on select "-- Weven Planning Portal Introduction (Booked Events) Contract (Pre-Booked Lead…" at bounding box center [541, 295] width 789 height 29
select select "4121"
click at [147, 281] on select "-- Weven Planning Portal Introduction (Booked Events) Contract (Pre-Booked Lead…" at bounding box center [541, 295] width 789 height 29
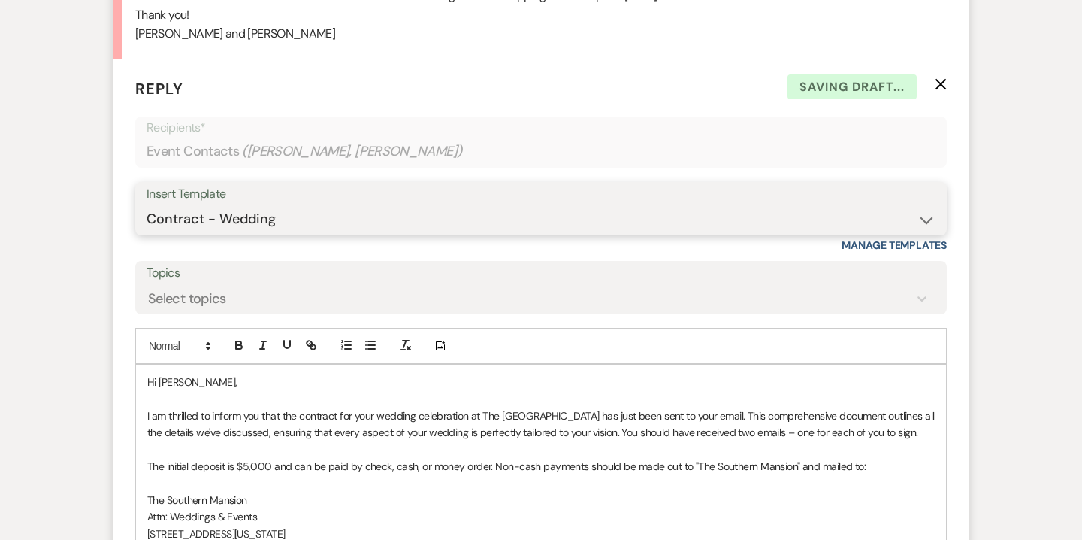
scroll to position [2517, 0]
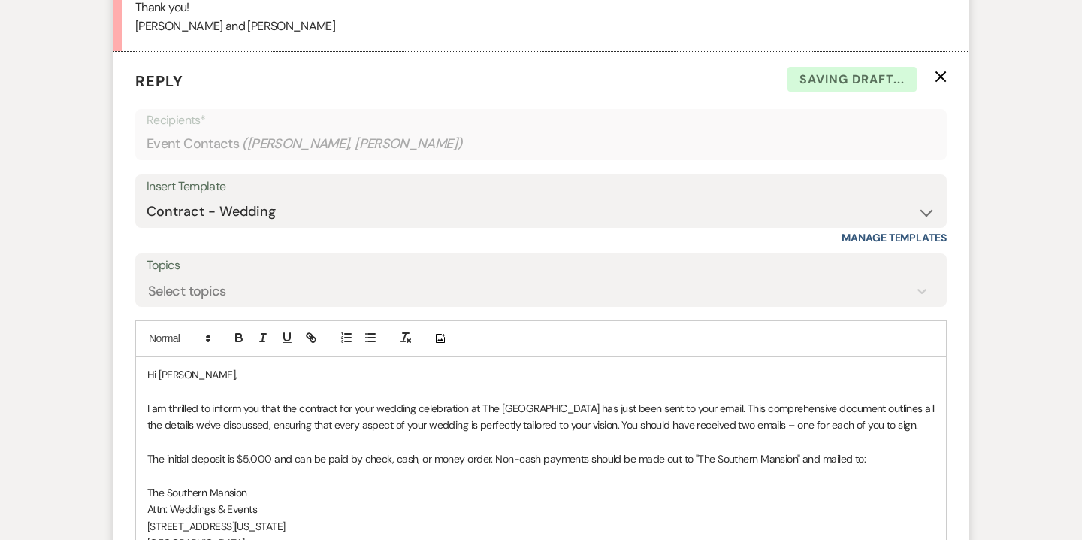
click at [176, 372] on p "Hi Amy," at bounding box center [541, 374] width 788 height 17
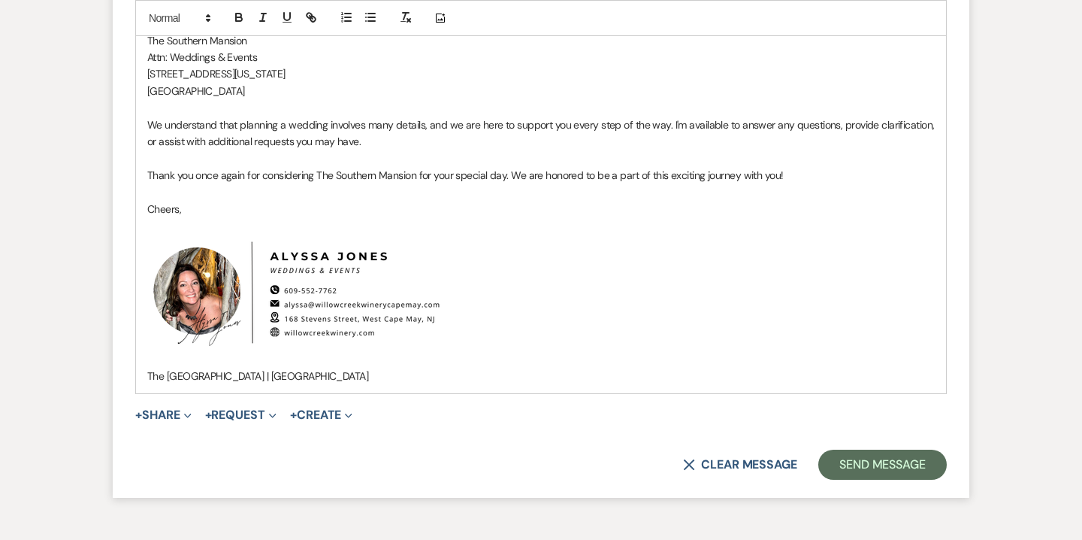
scroll to position [3009, 0]
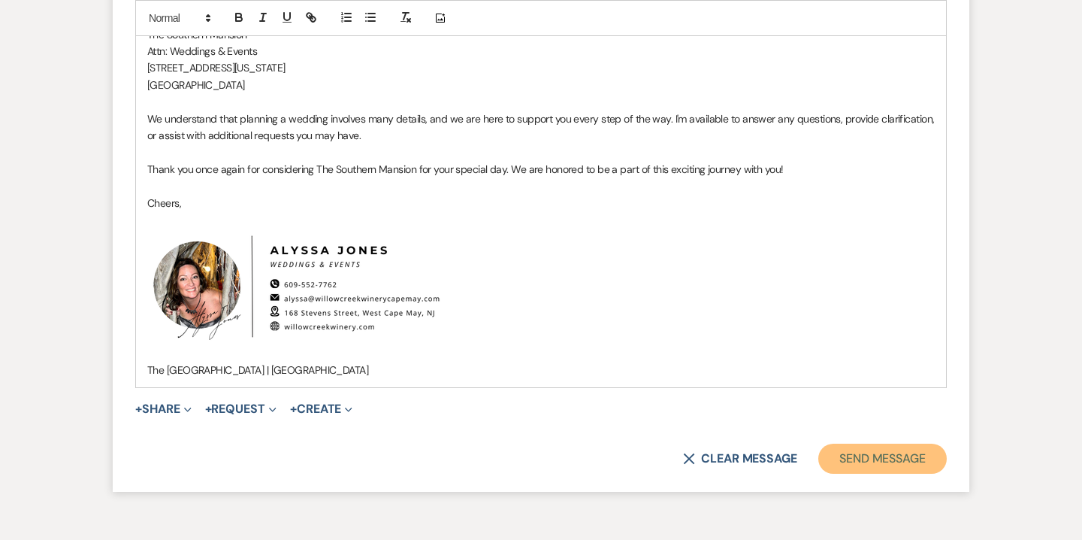
click at [879, 454] on button "Send Message" at bounding box center [883, 459] width 129 height 30
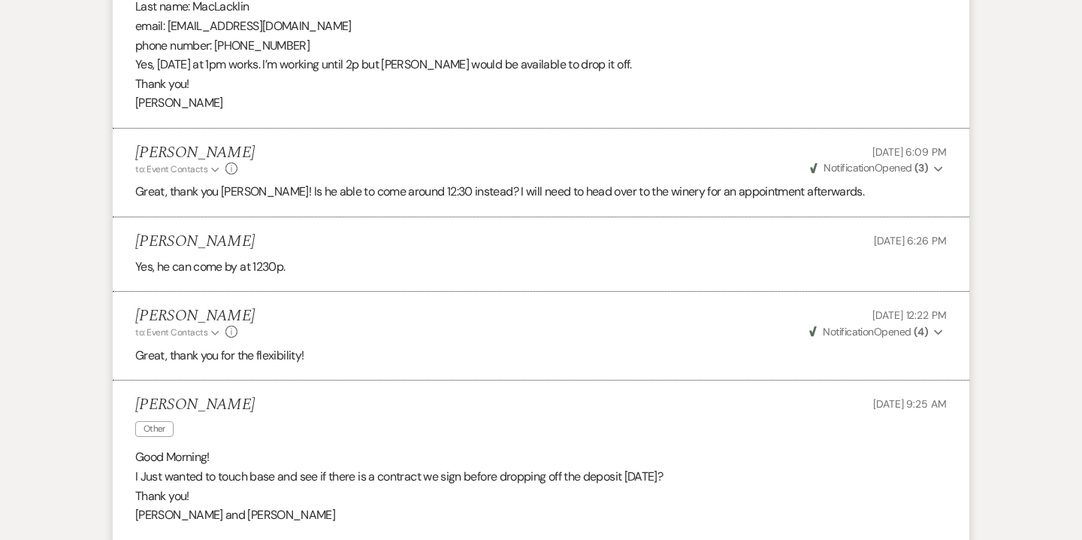
scroll to position [1385, 0]
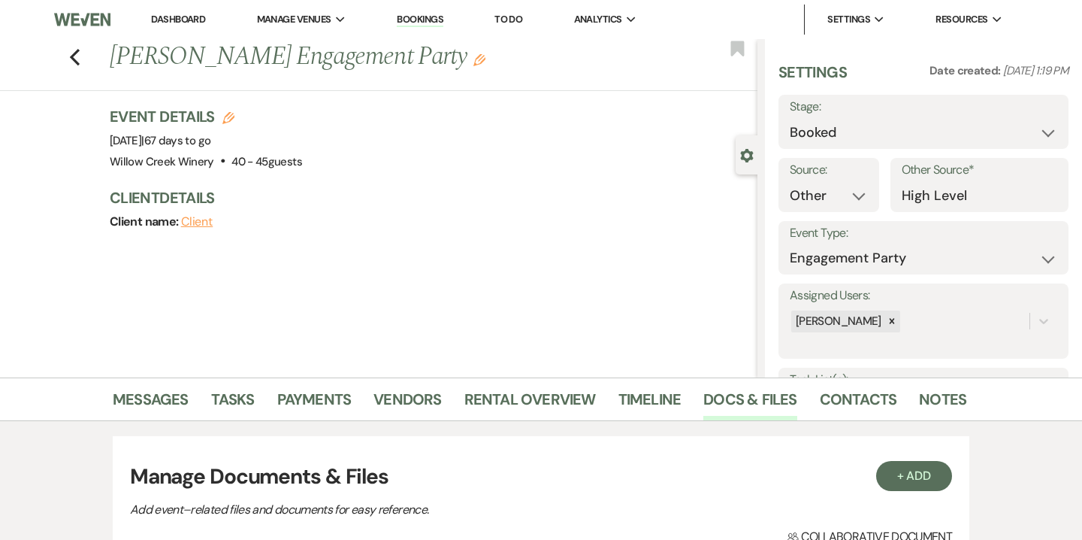
select select "14"
select select "10"
